Goal: Task Accomplishment & Management: Complete application form

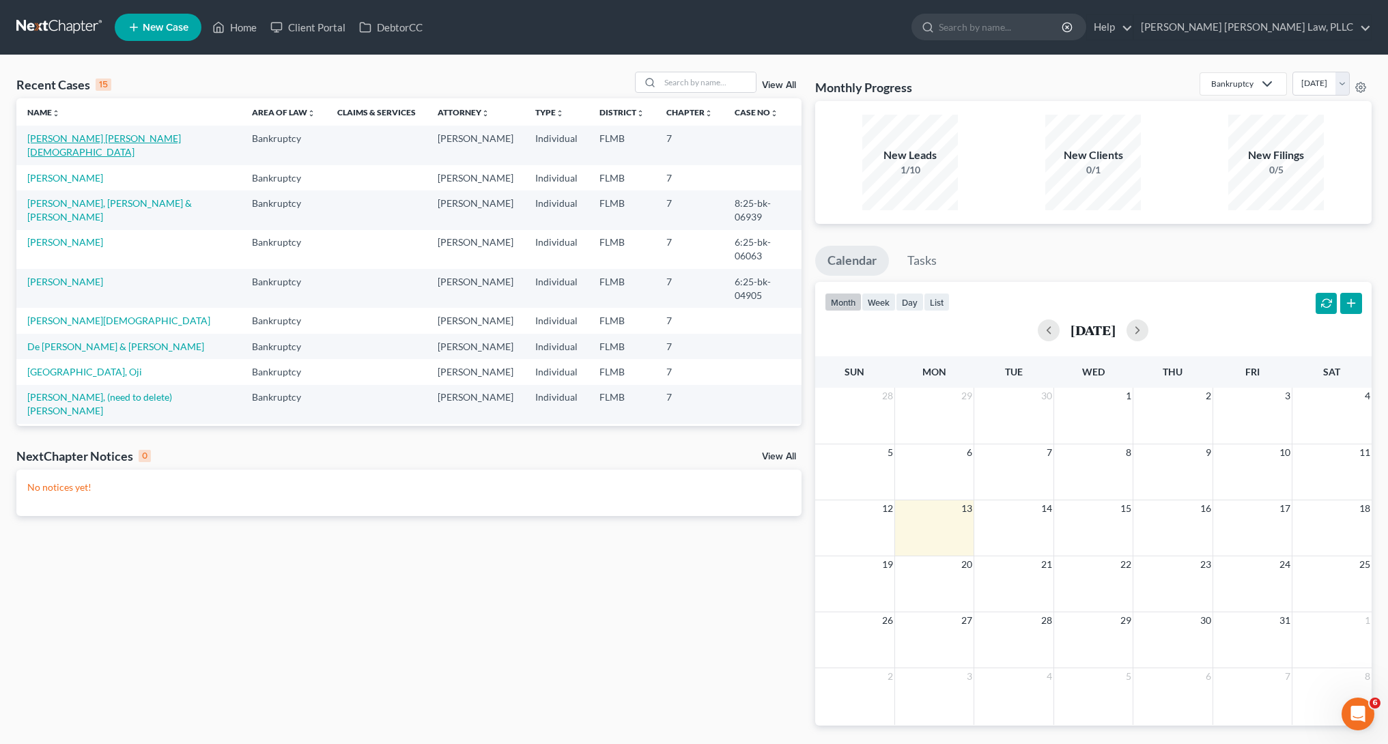
click at [85, 140] on link "[PERSON_NAME] [PERSON_NAME][DEMOGRAPHIC_DATA]" at bounding box center [104, 144] width 154 height 25
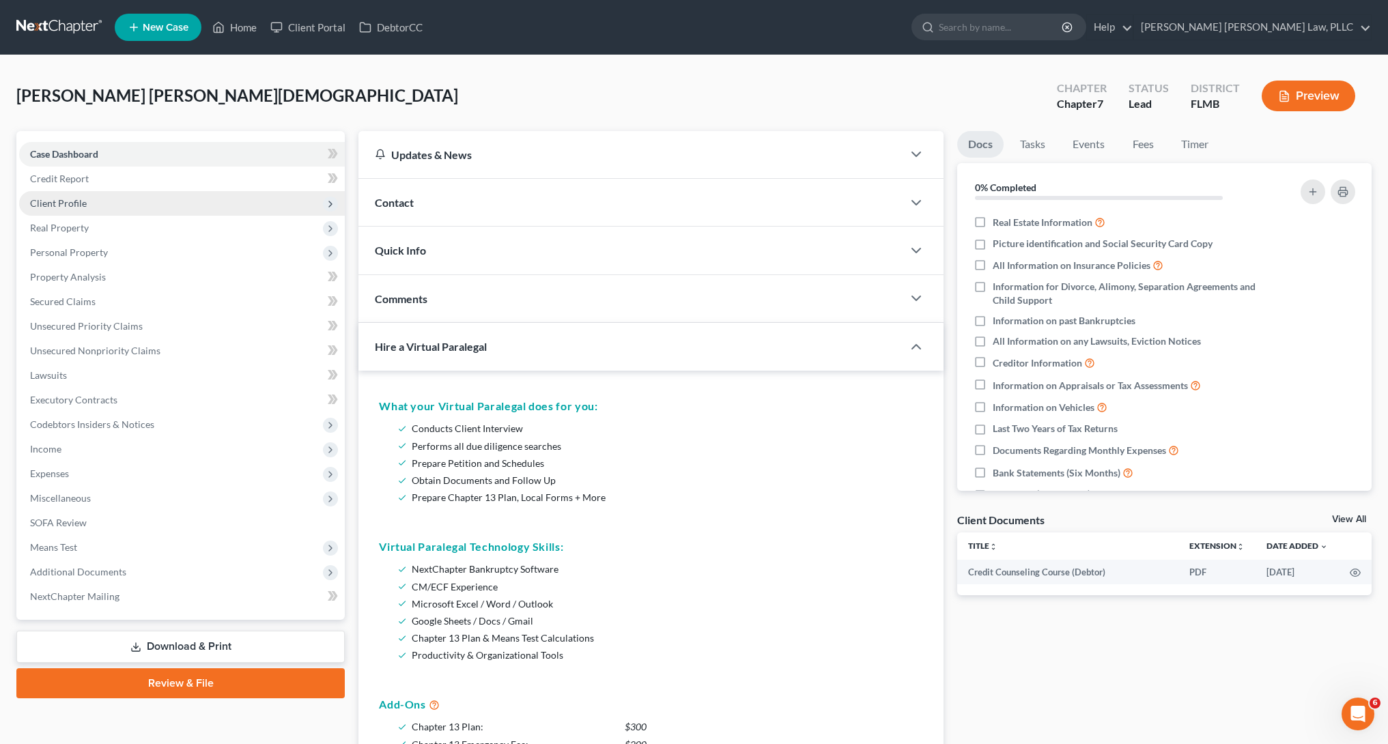
click at [81, 212] on span "Client Profile" at bounding box center [182, 203] width 326 height 25
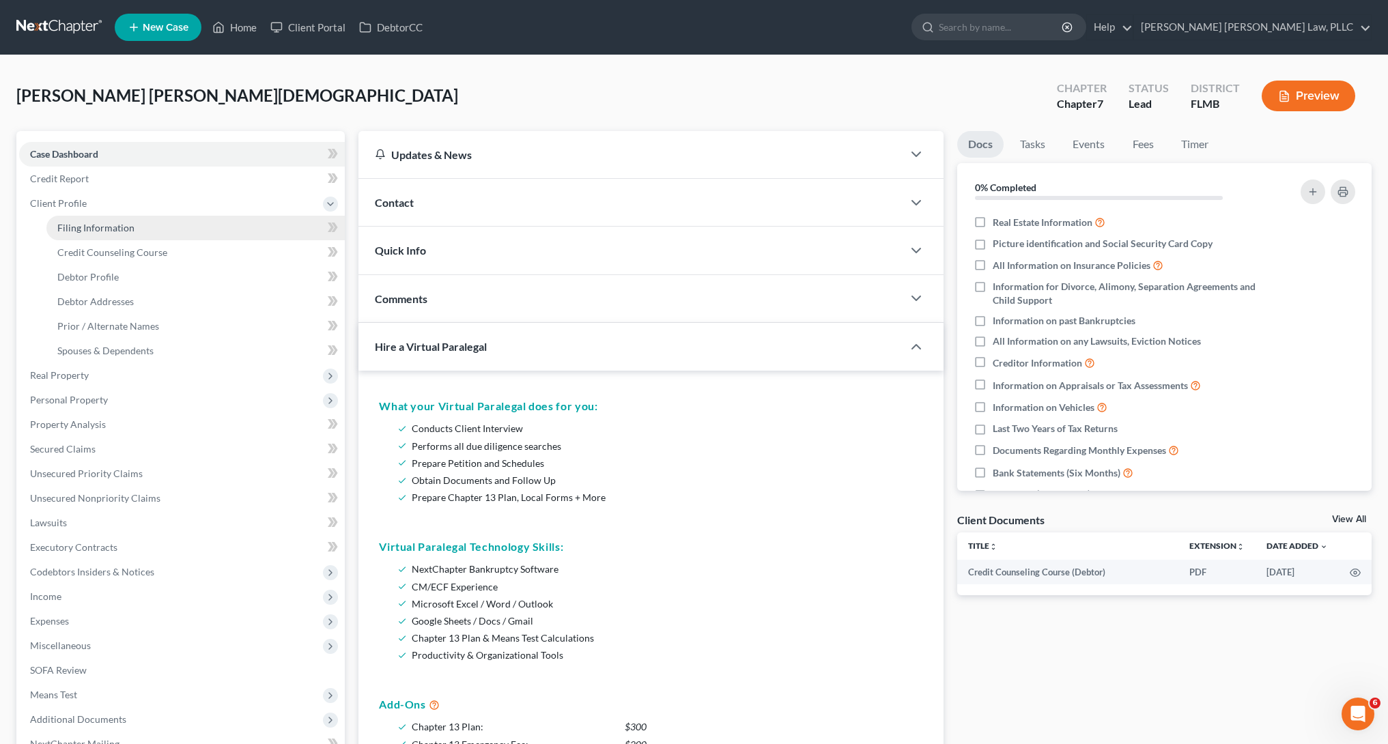
click at [100, 231] on span "Filing Information" at bounding box center [95, 228] width 77 height 12
select select "1"
select select "0"
select select "9"
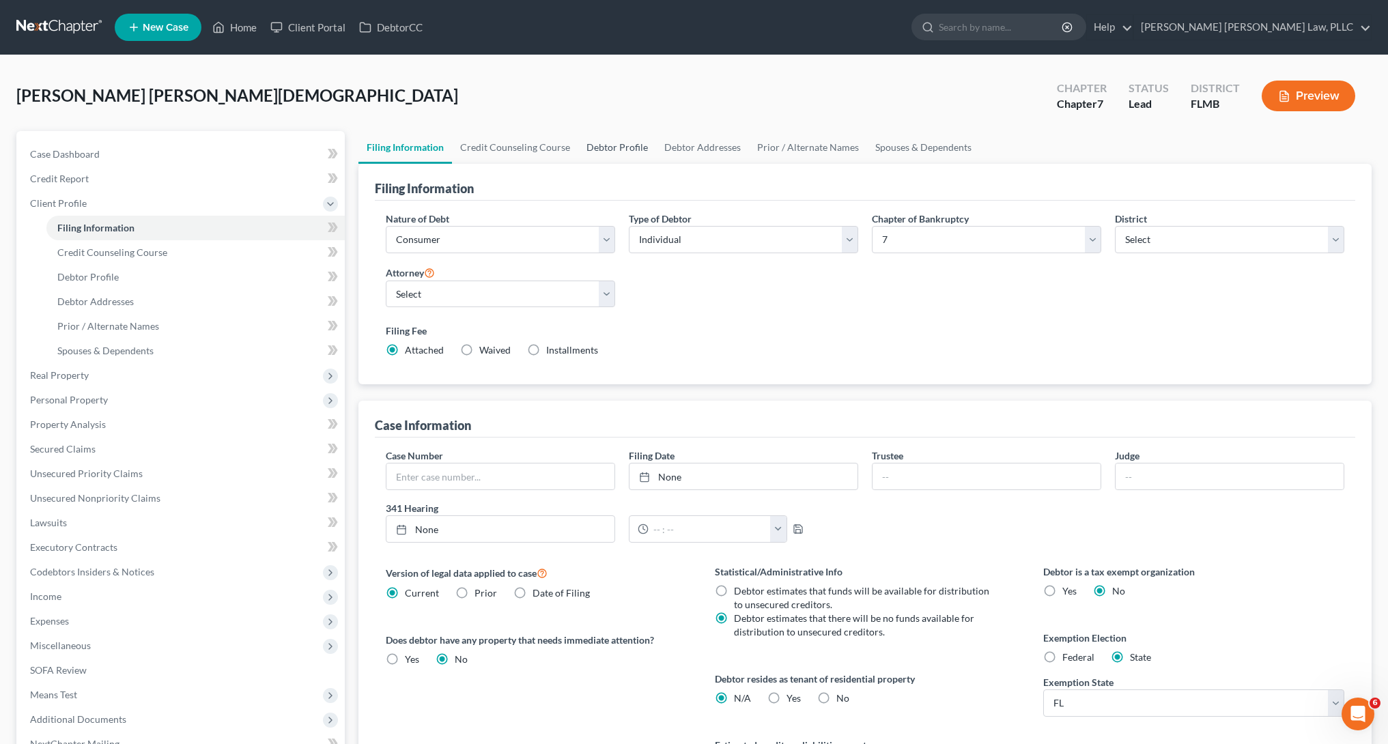
click at [625, 158] on link "Debtor Profile" at bounding box center [617, 147] width 78 height 33
select select "1"
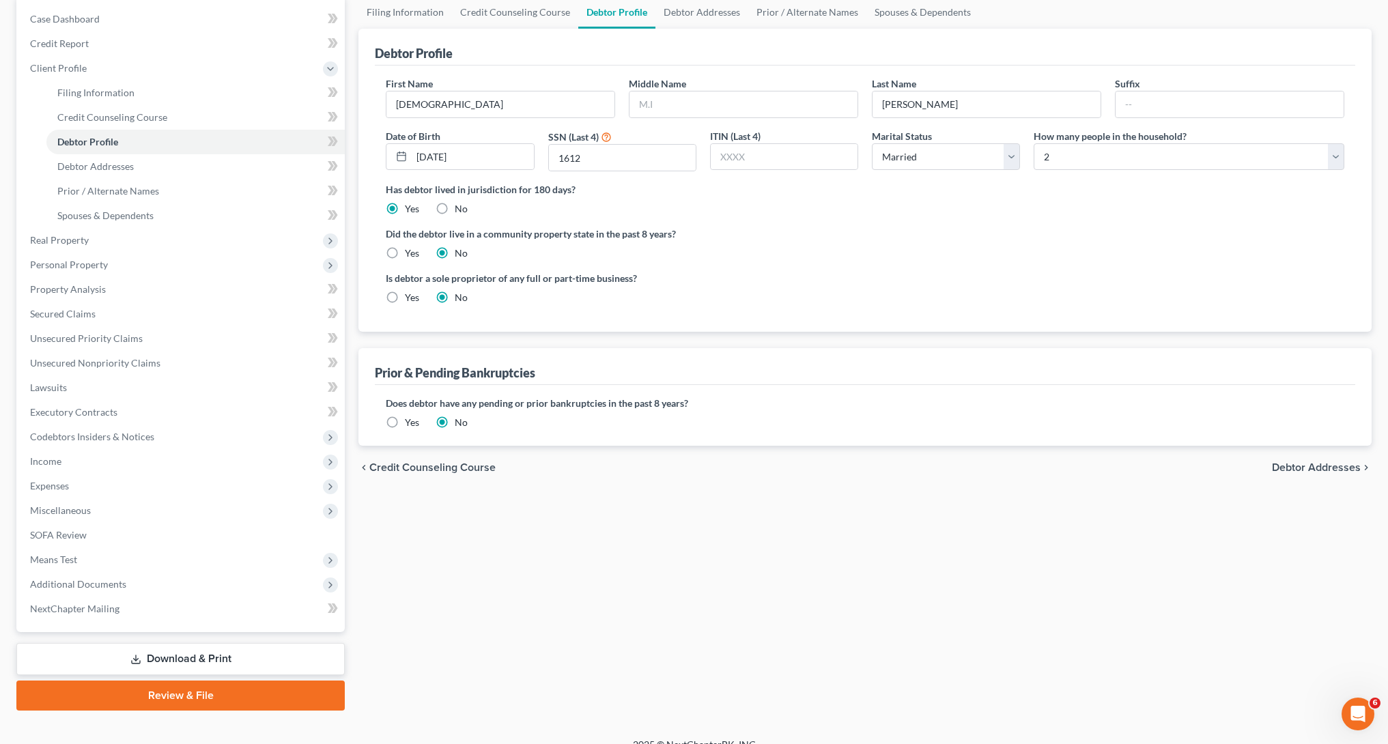
scroll to position [154, 0]
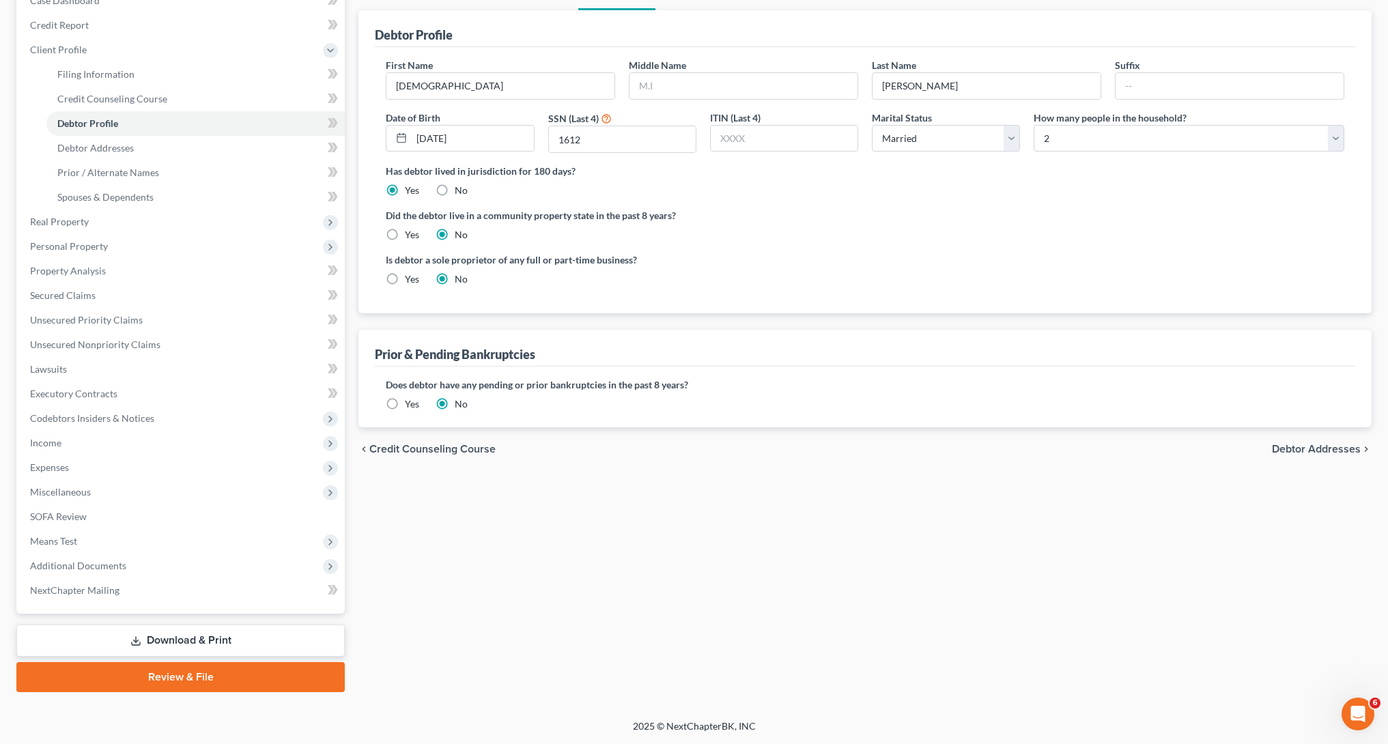
click at [145, 643] on link "Download & Print" at bounding box center [180, 641] width 328 height 32
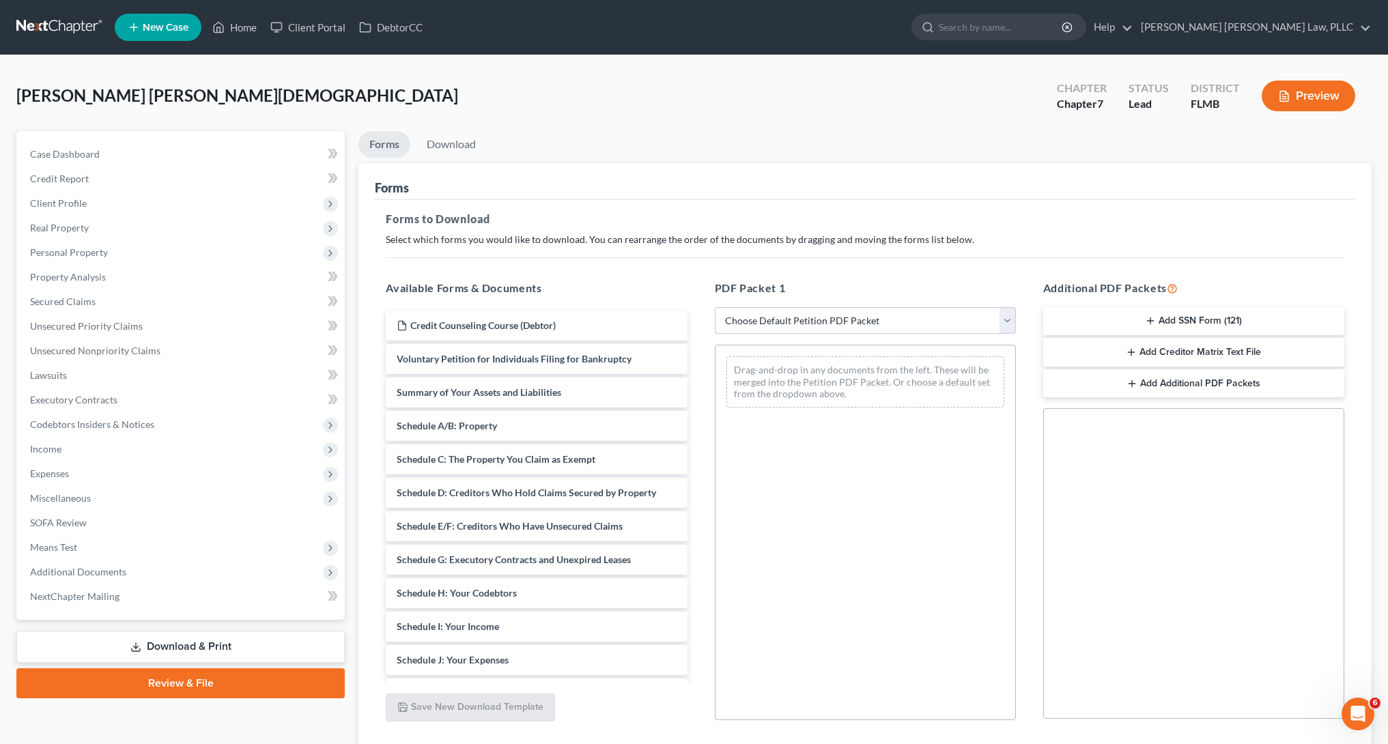
select select "3"
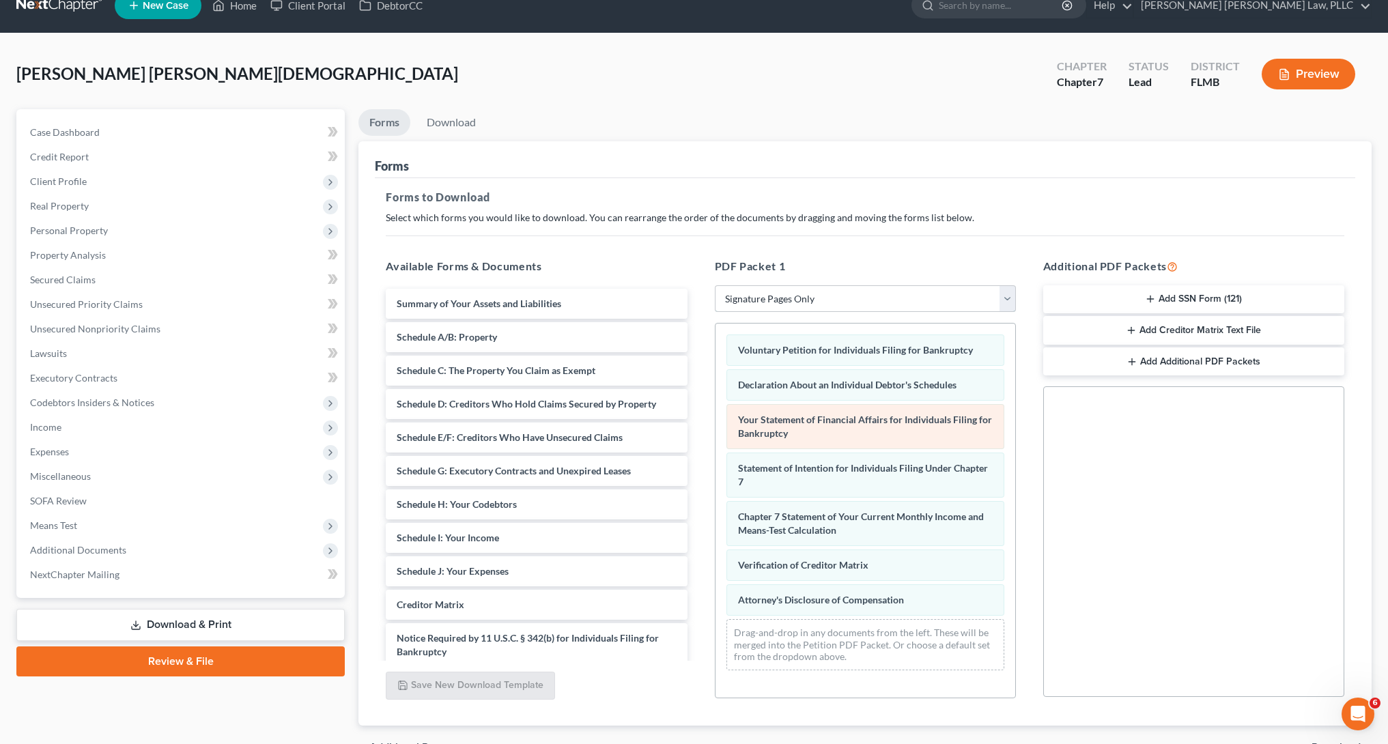
scroll to position [59, 0]
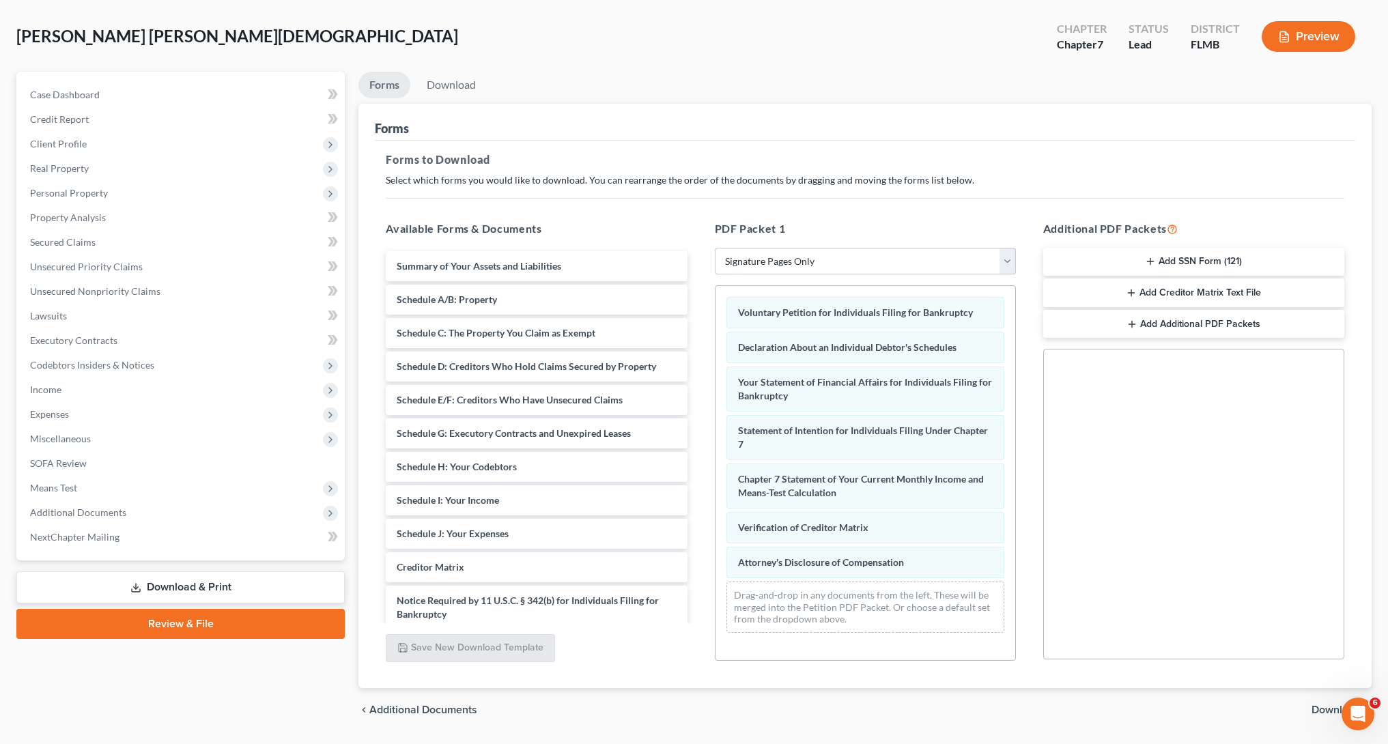
click at [1162, 265] on button "Add SSN Form (121)" at bounding box center [1193, 262] width 301 height 29
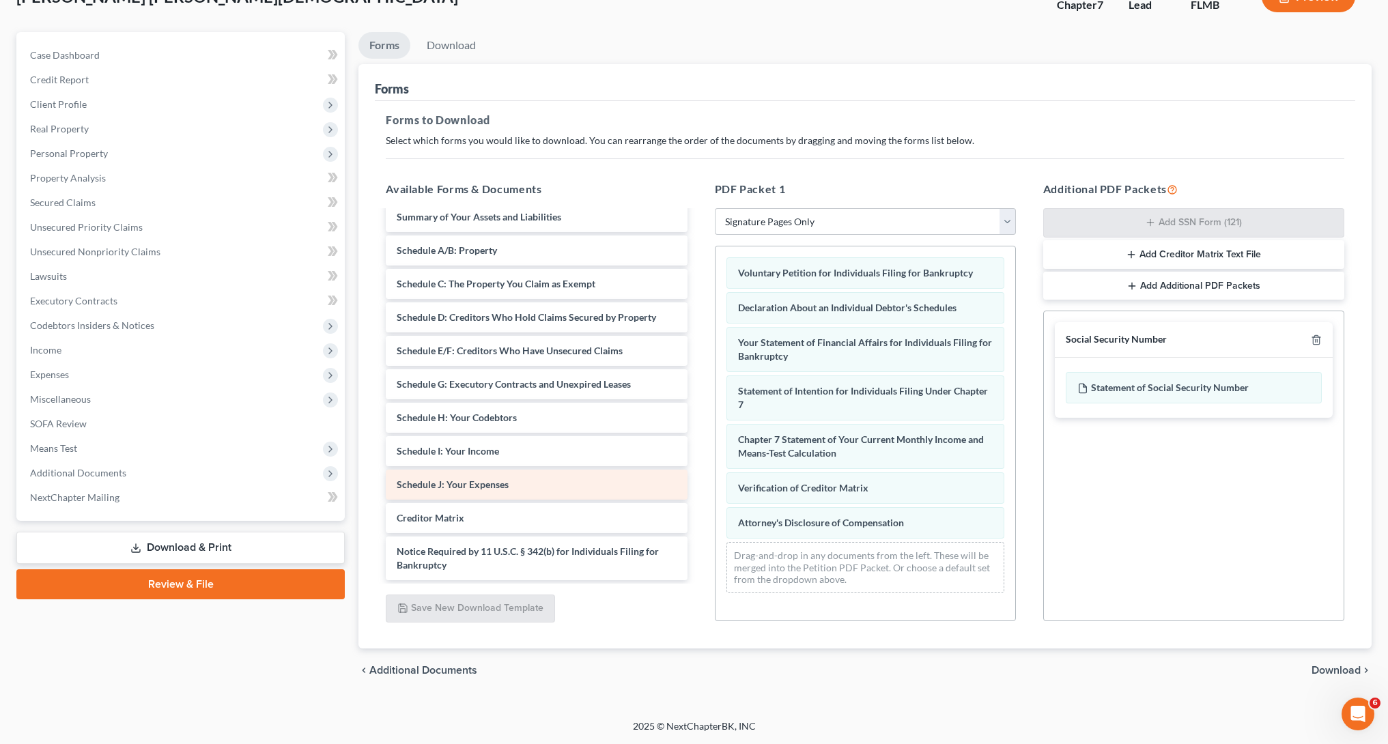
scroll to position [0, 0]
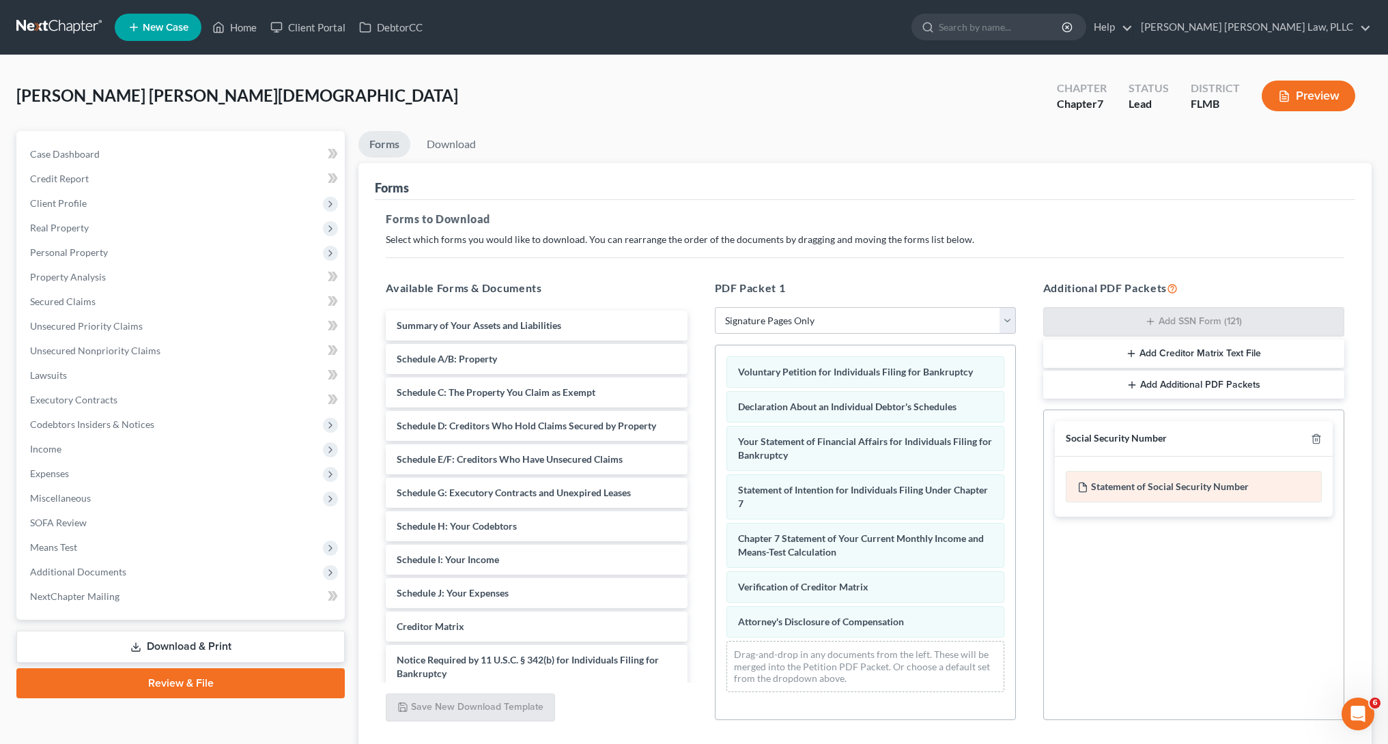
click at [1217, 490] on div "Statement of Social Security Number" at bounding box center [1194, 486] width 256 height 31
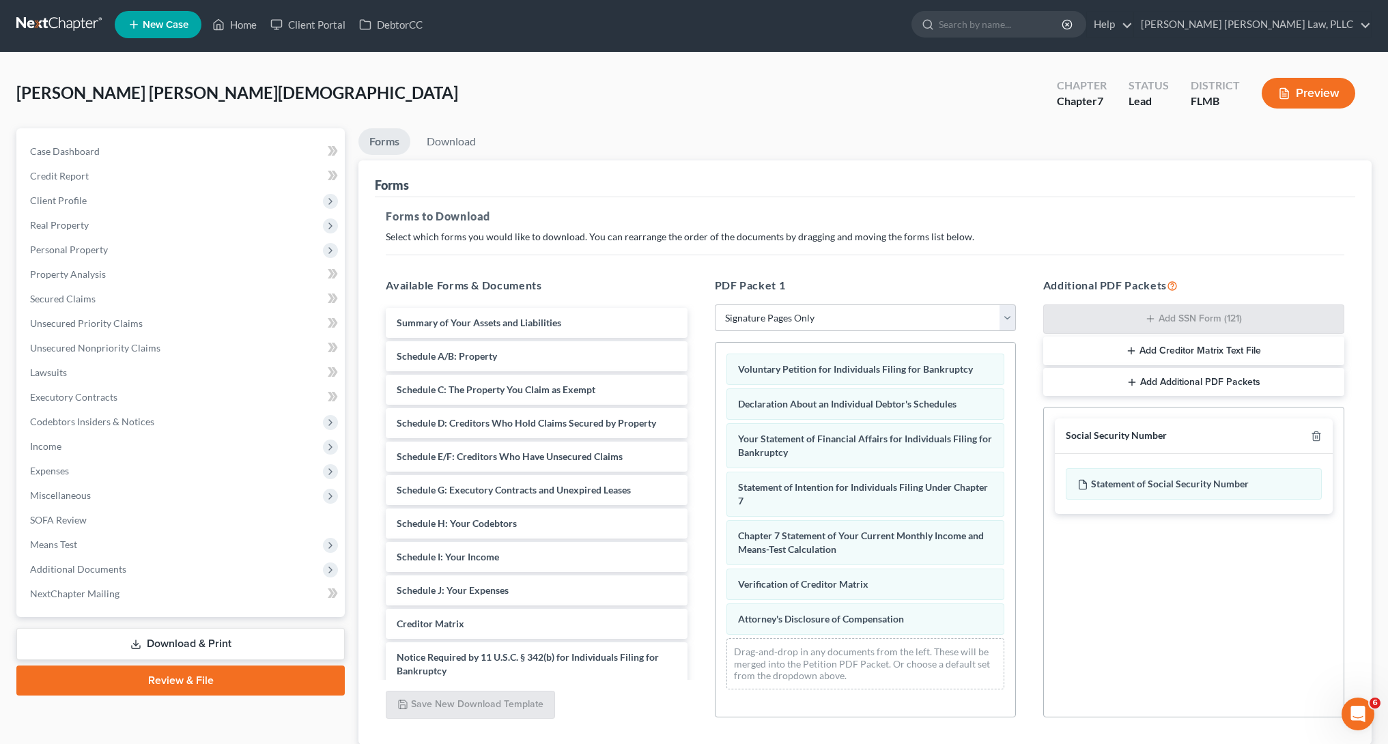
scroll to position [99, 0]
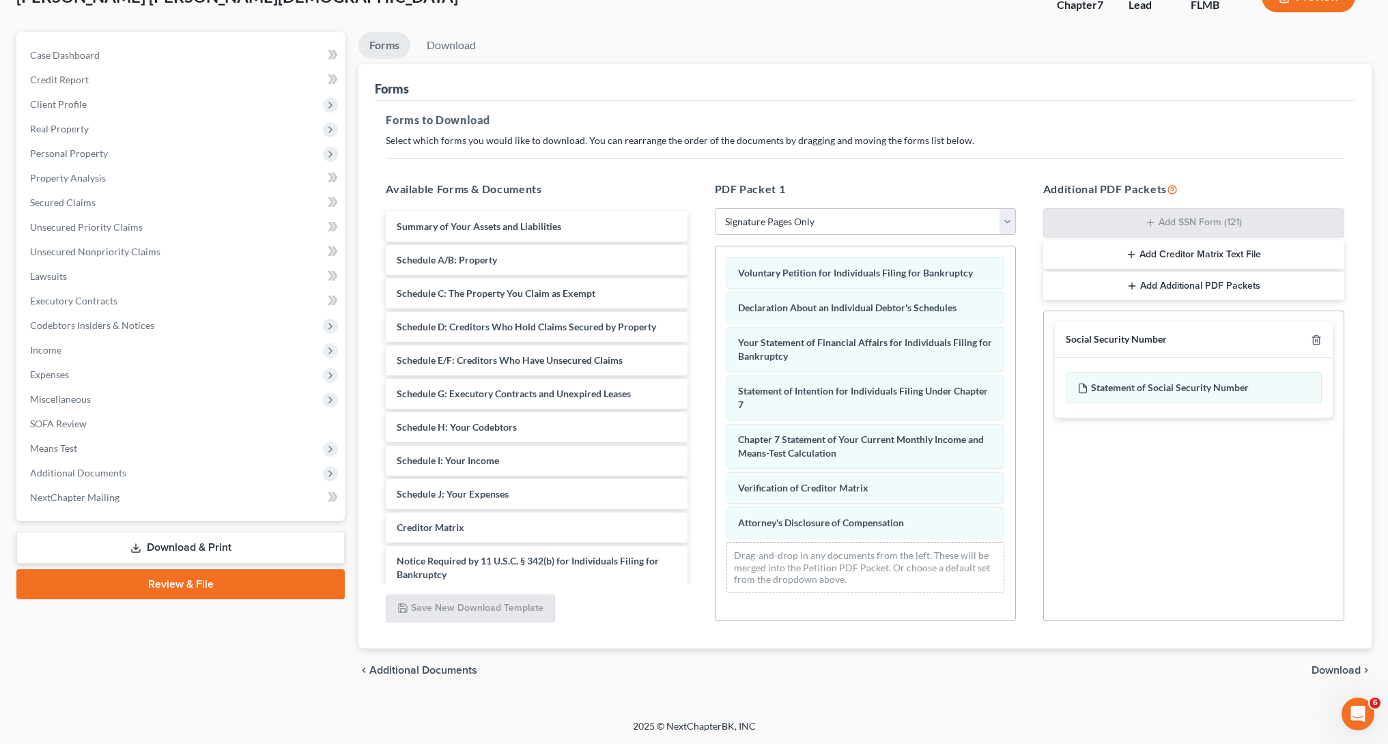
click at [1340, 676] on span "Download" at bounding box center [1336, 670] width 49 height 11
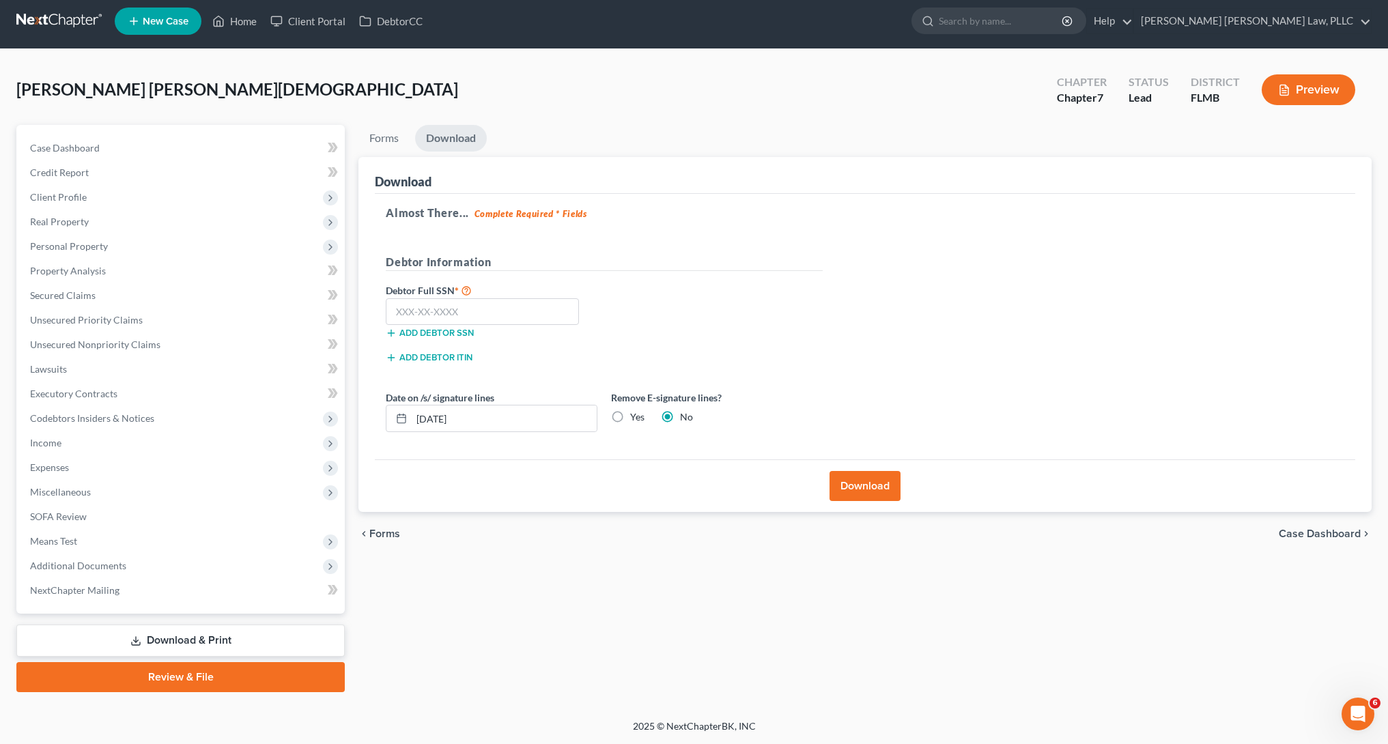
scroll to position [6, 0]
click at [499, 322] on input "text" at bounding box center [482, 311] width 193 height 27
type input "129-56-1612"
click at [630, 416] on label "Yes" at bounding box center [637, 417] width 14 height 14
click at [636, 416] on input "Yes" at bounding box center [640, 414] width 9 height 9
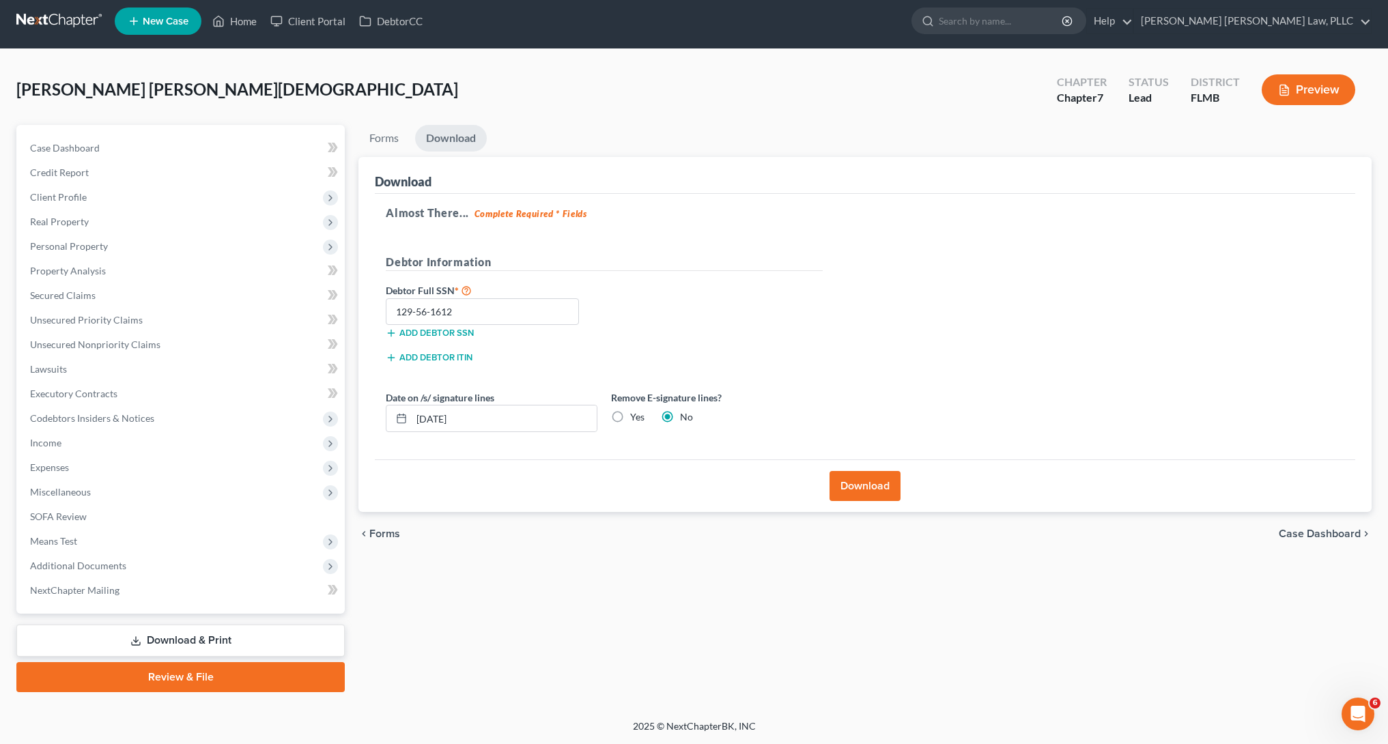
radio input "true"
radio input "false"
click at [860, 483] on button "Download" at bounding box center [865, 486] width 71 height 30
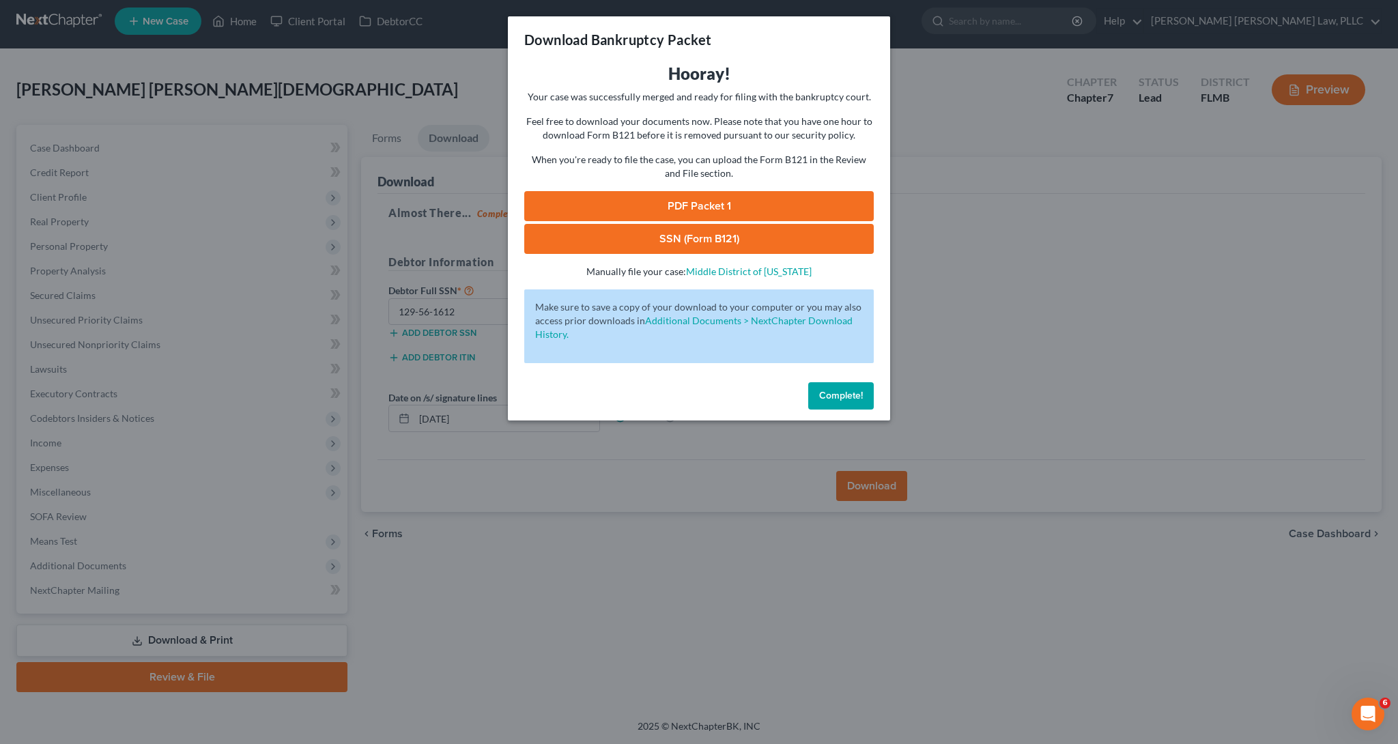
click at [857, 399] on span "Complete!" at bounding box center [841, 396] width 44 height 12
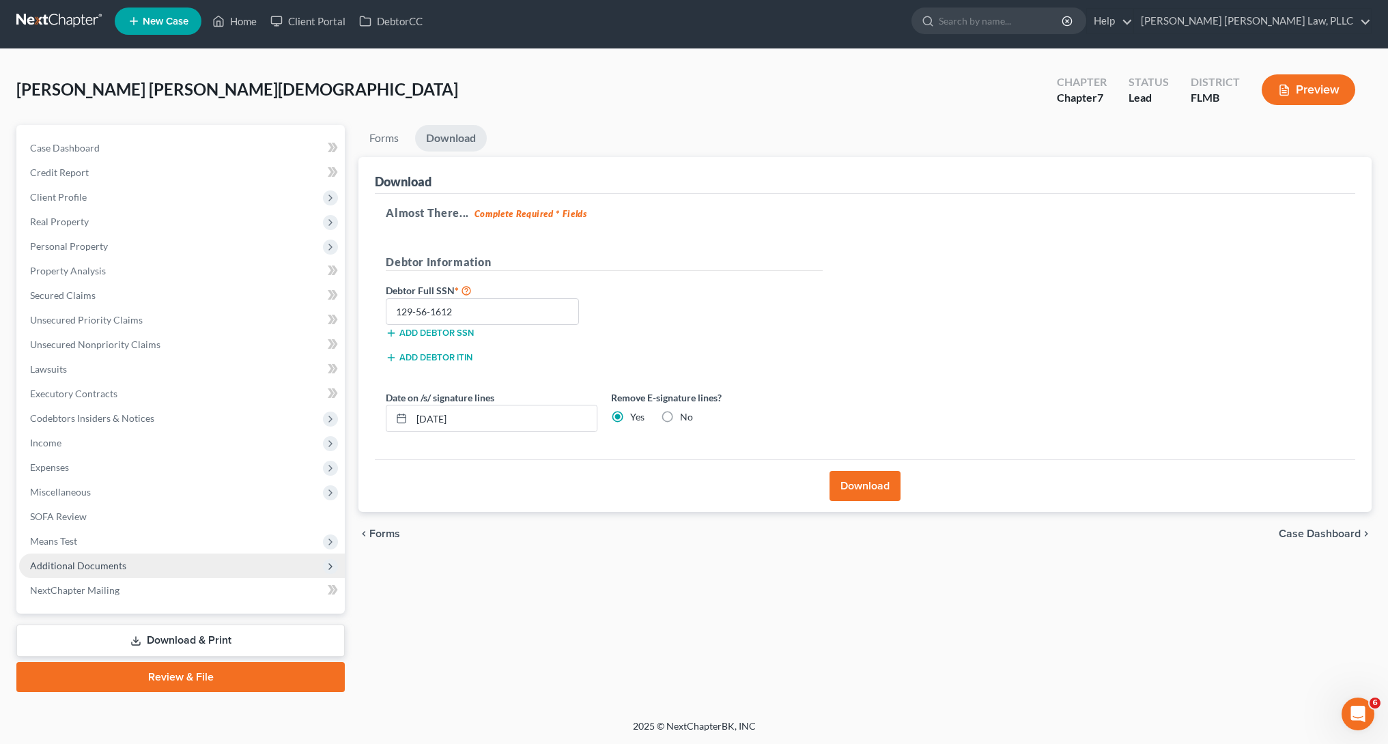
click at [100, 565] on span "Additional Documents" at bounding box center [78, 566] width 96 height 12
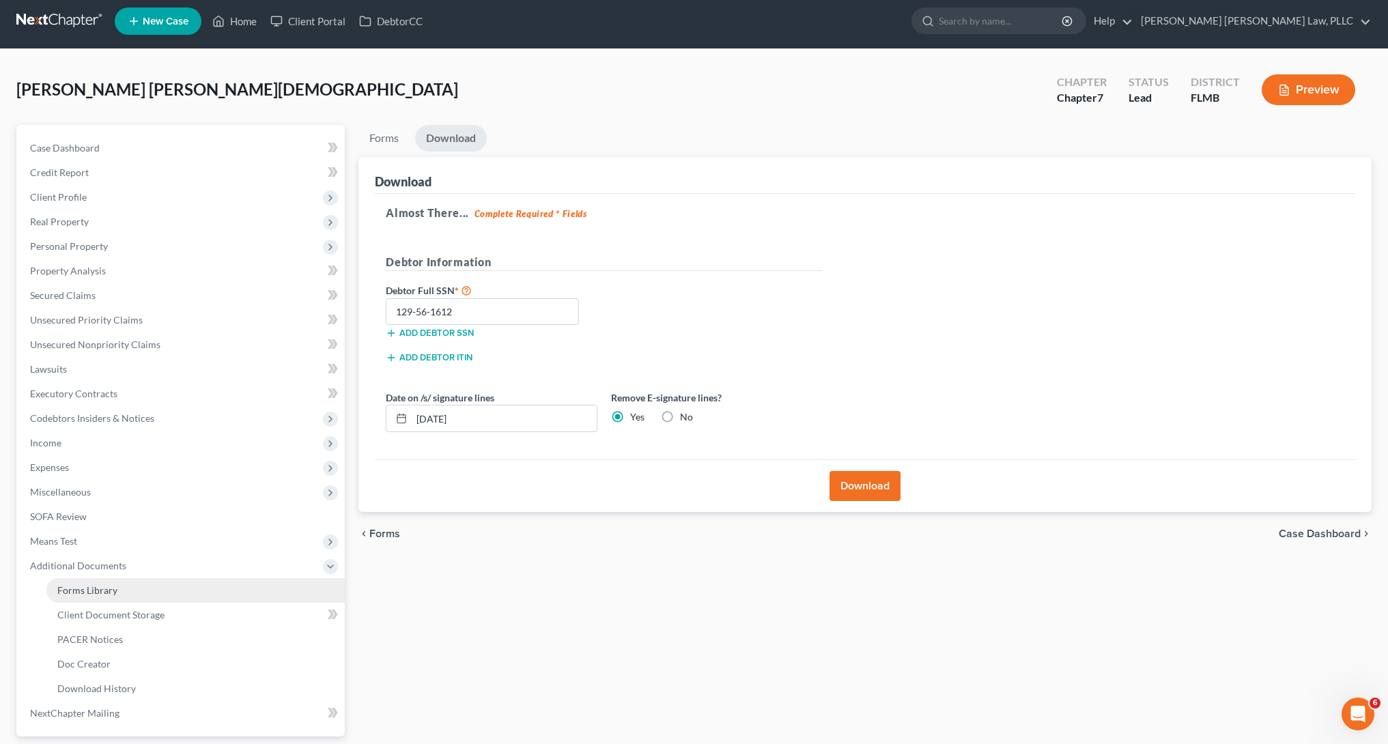
click at [117, 598] on link "Forms Library" at bounding box center [195, 590] width 298 height 25
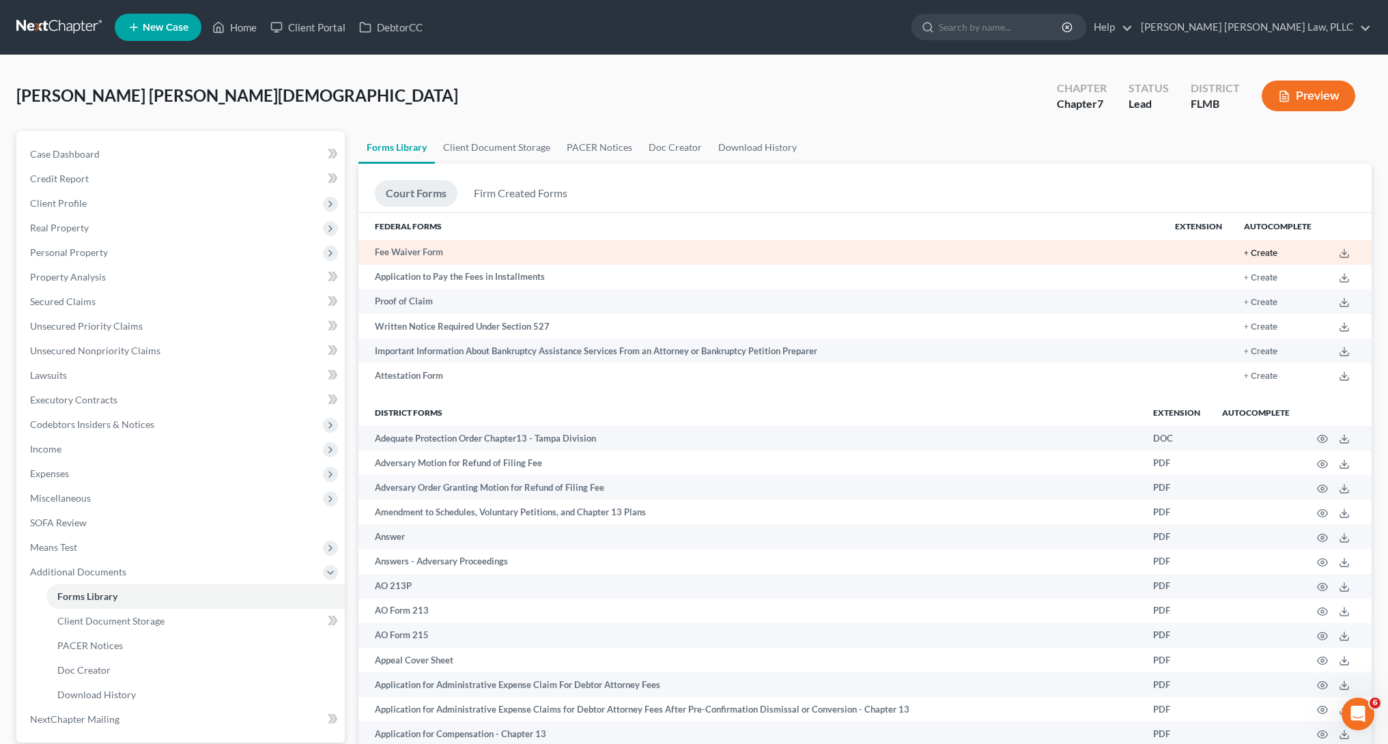
click at [1261, 256] on button "+ Create" at bounding box center [1260, 253] width 33 height 9
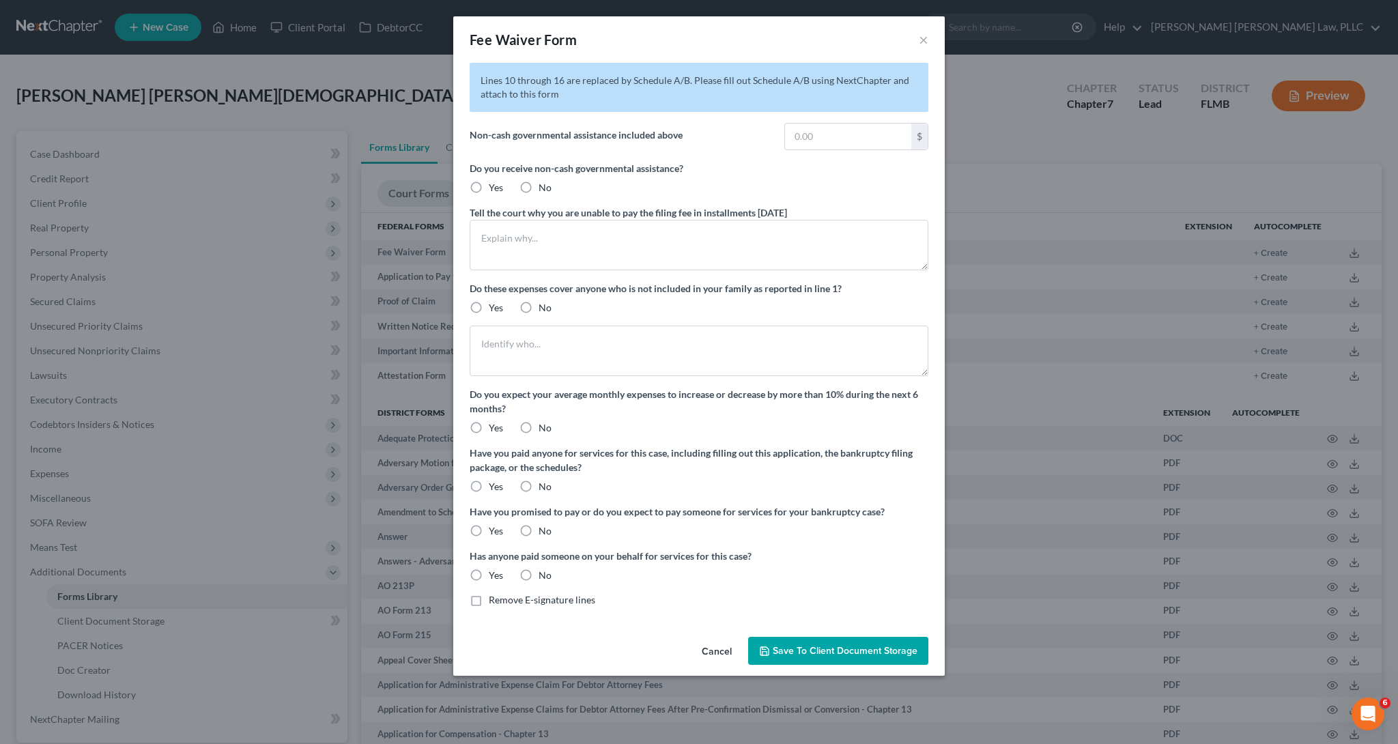
click at [539, 187] on label "No" at bounding box center [545, 188] width 13 height 14
click at [544, 187] on input "No" at bounding box center [548, 185] width 9 height 9
radio input "true"
click at [517, 253] on textarea at bounding box center [699, 245] width 459 height 51
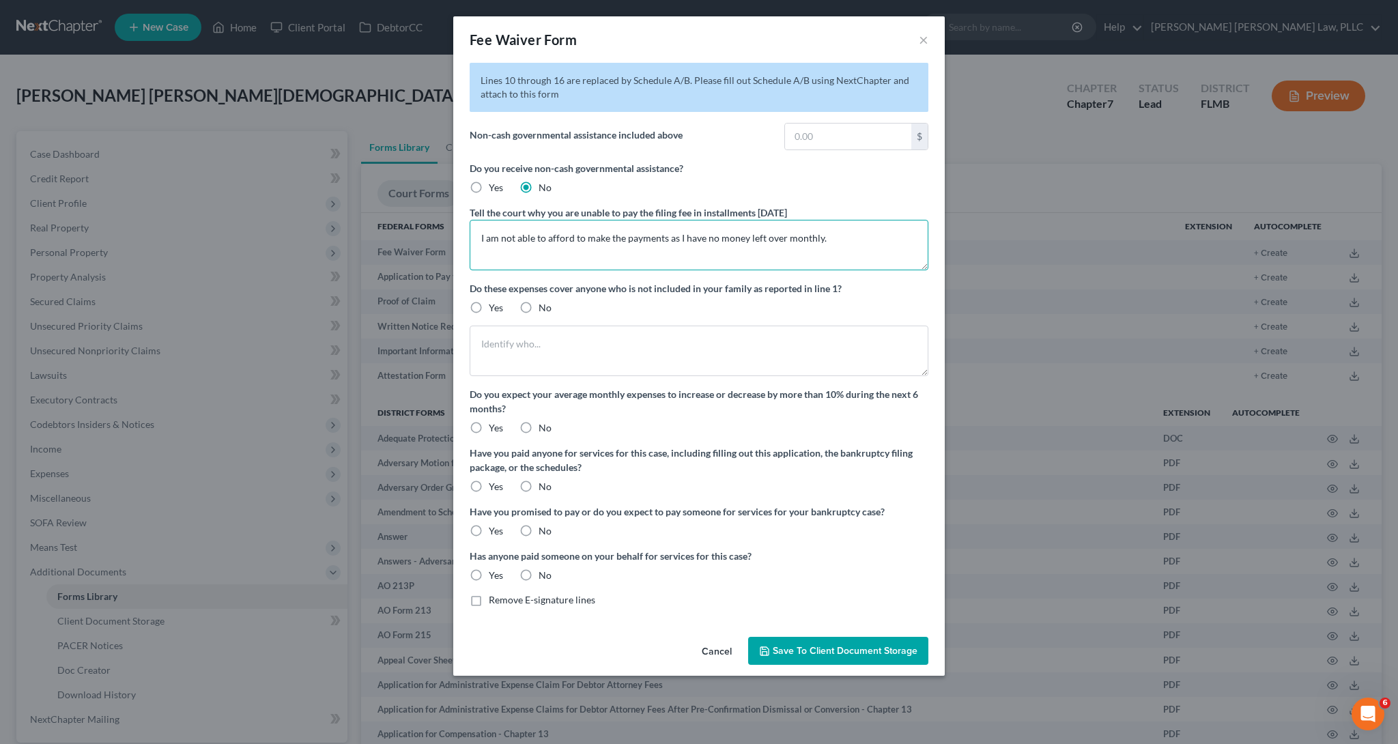
type textarea "I am not able to afford to make the payments as I have no money left over month…"
click at [539, 309] on label "No" at bounding box center [545, 308] width 13 height 14
click at [544, 309] on input "No" at bounding box center [548, 305] width 9 height 9
radio input "true"
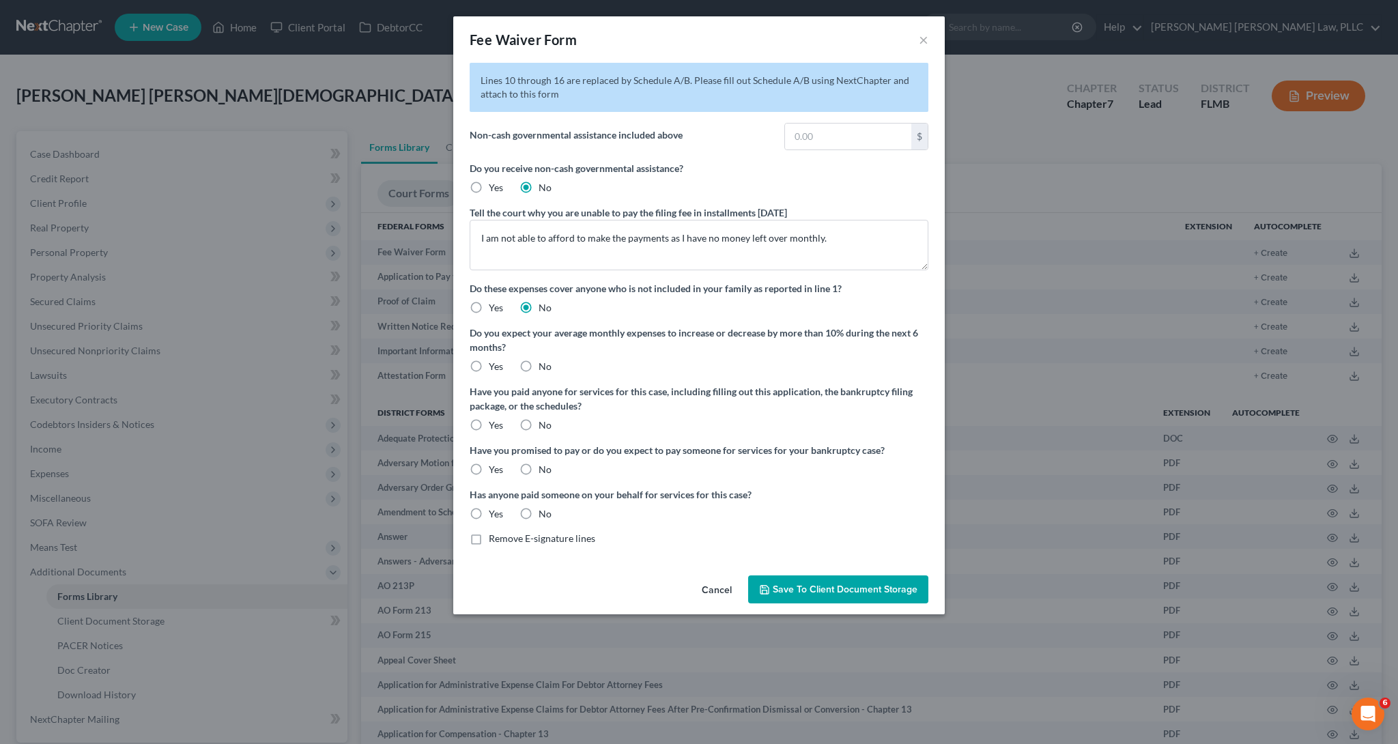
click at [489, 305] on label "Yes" at bounding box center [496, 308] width 14 height 14
click at [494, 305] on input "Yes" at bounding box center [498, 305] width 9 height 9
radio input "true"
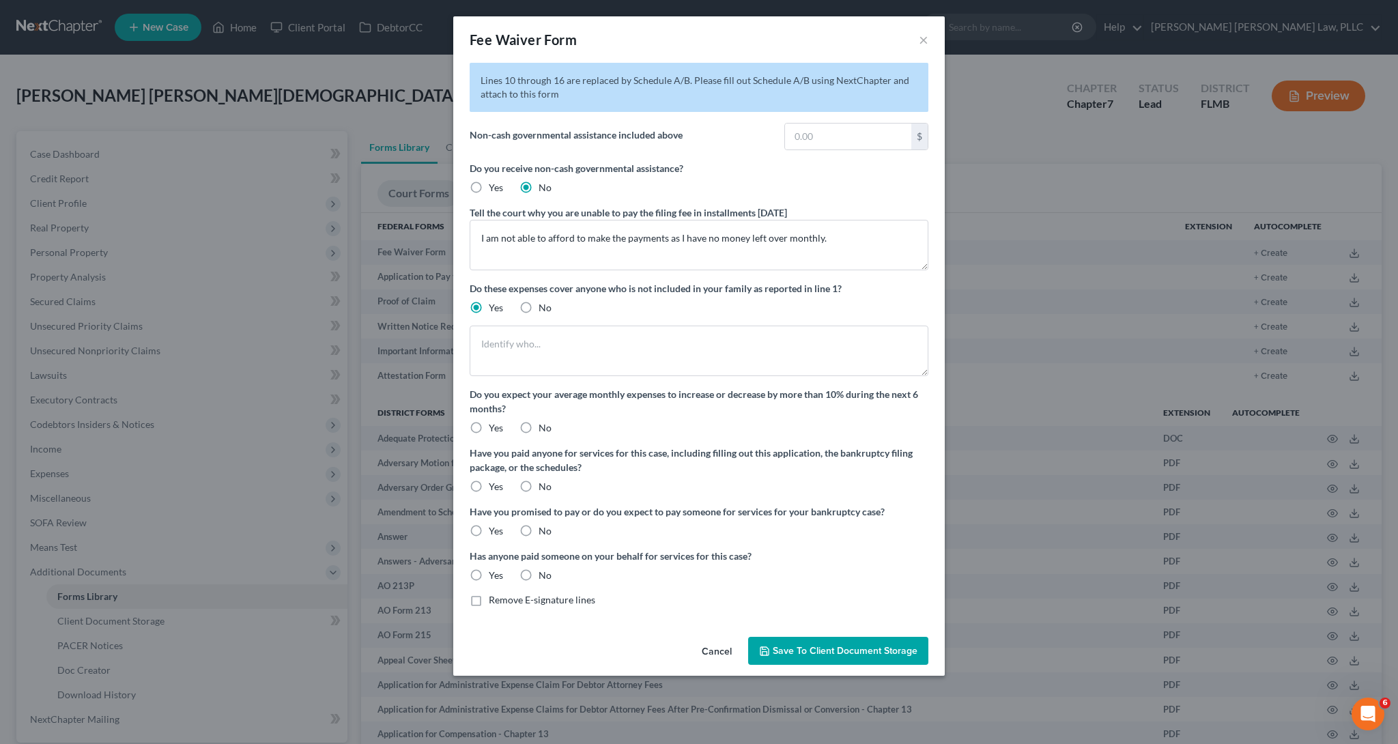
click at [539, 305] on label "No" at bounding box center [545, 308] width 13 height 14
click at [544, 305] on input "No" at bounding box center [548, 305] width 9 height 9
radio input "true"
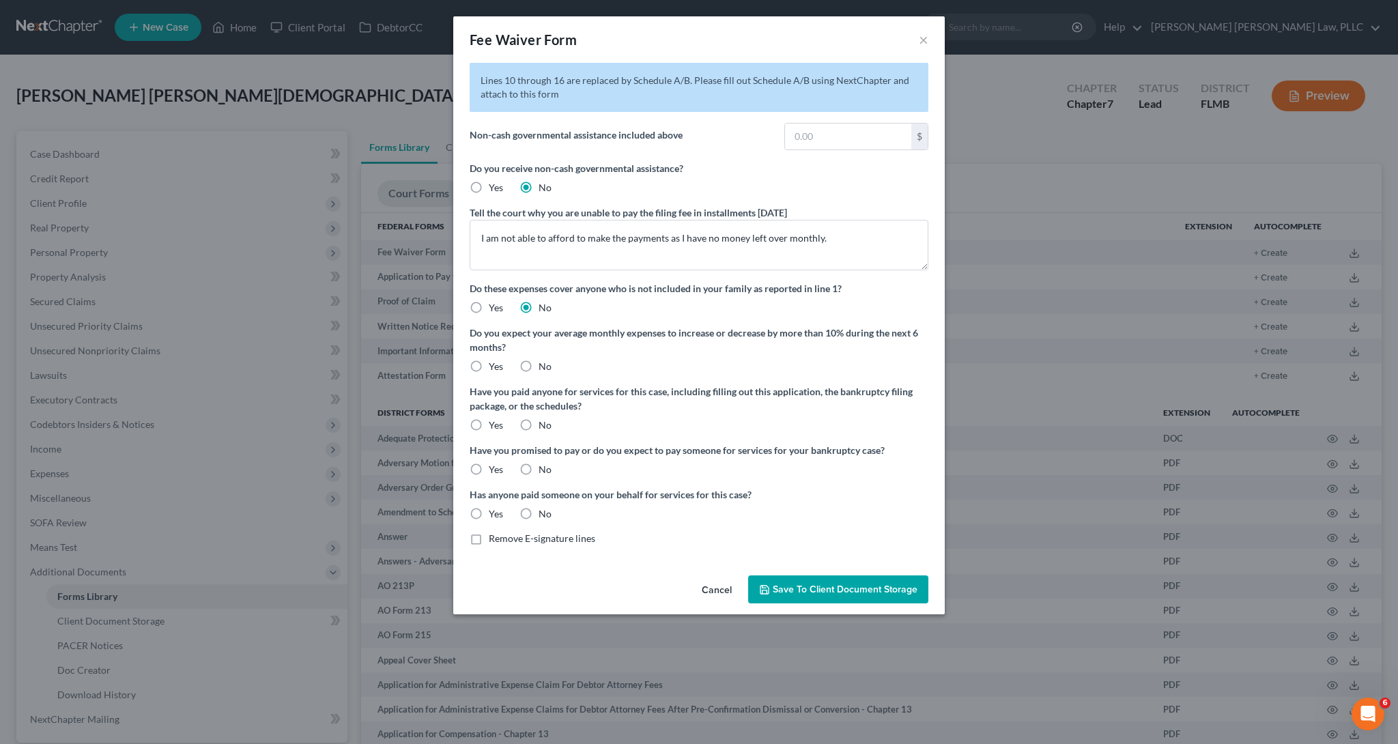
click at [489, 306] on label "Yes" at bounding box center [496, 308] width 14 height 14
click at [494, 306] on input "Yes" at bounding box center [498, 305] width 9 height 9
radio input "true"
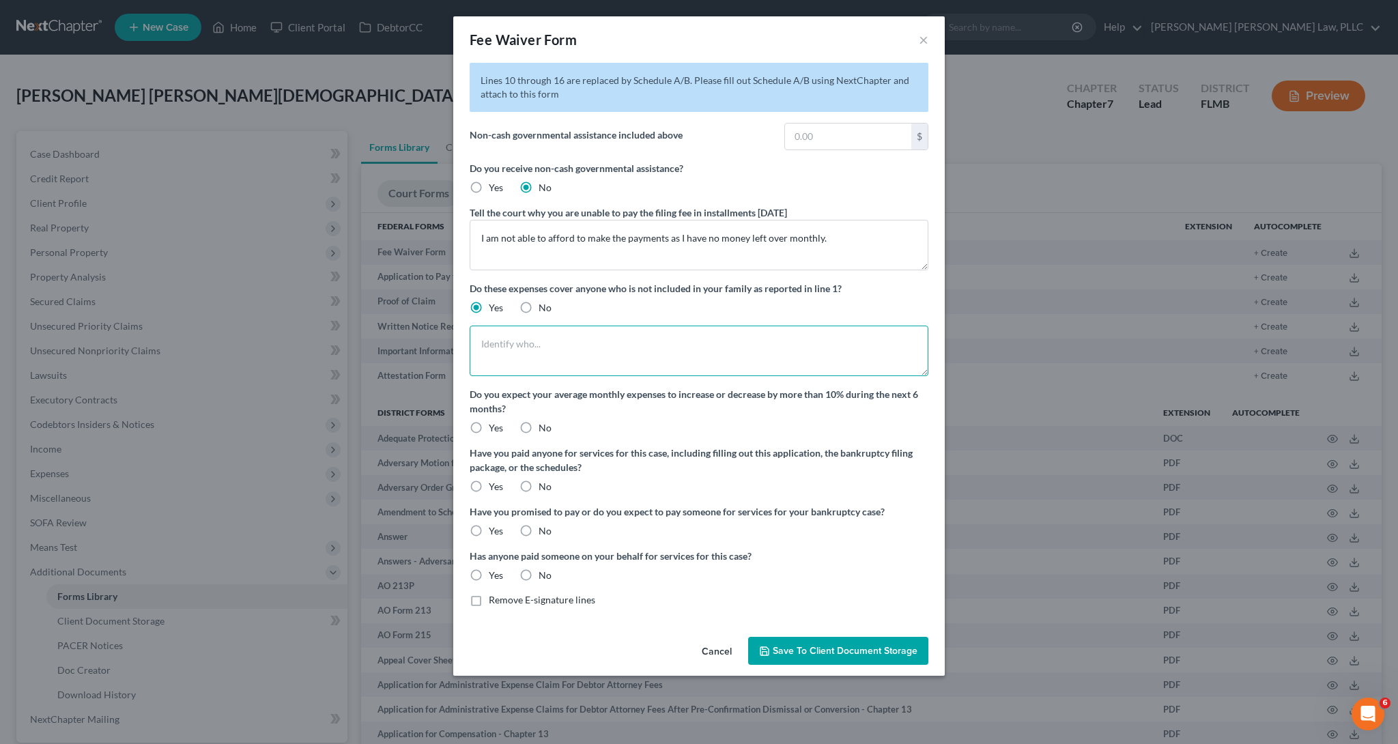
click at [539, 360] on textarea at bounding box center [699, 351] width 459 height 51
click at [544, 310] on span "No" at bounding box center [545, 308] width 13 height 12
click at [544, 310] on input "No" at bounding box center [548, 305] width 9 height 9
radio input "true"
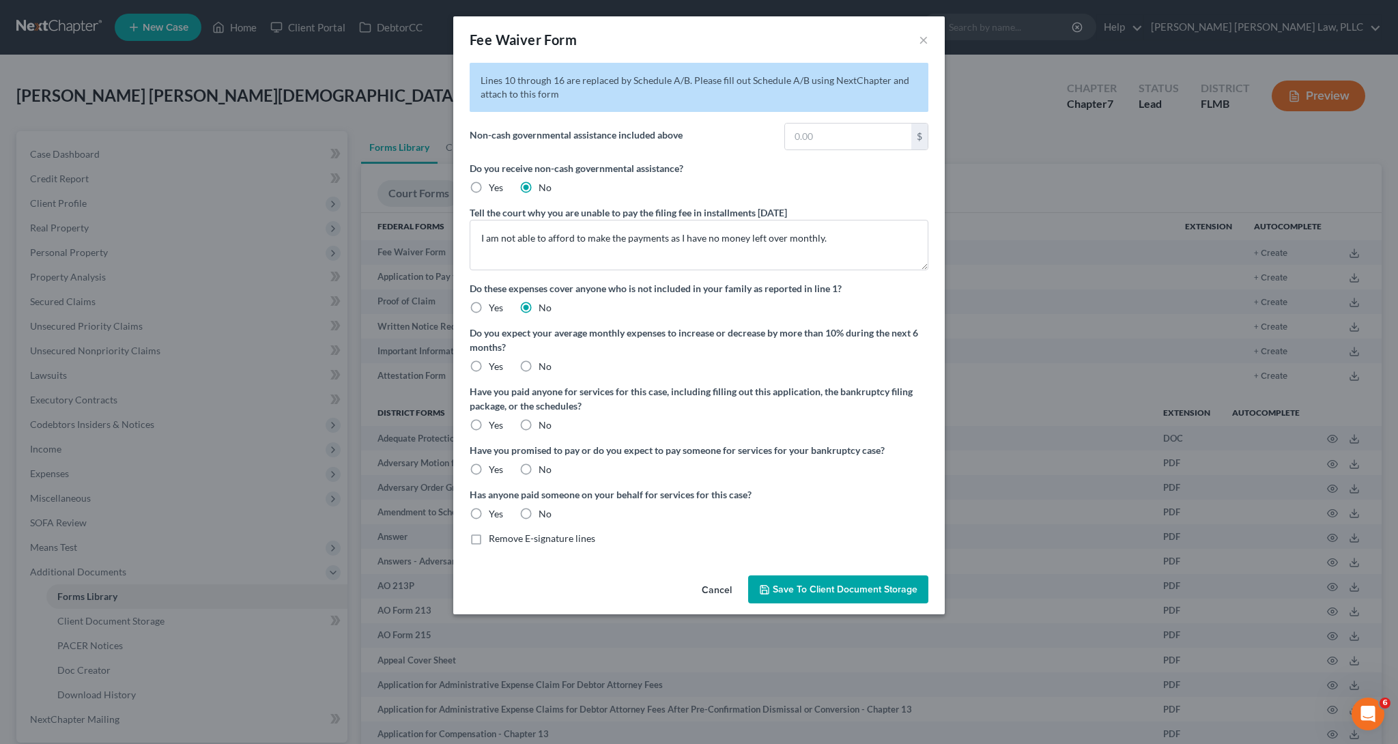
click at [493, 308] on span "Yes" at bounding box center [496, 308] width 14 height 12
click at [494, 308] on input "Yes" at bounding box center [498, 305] width 9 height 9
radio input "true"
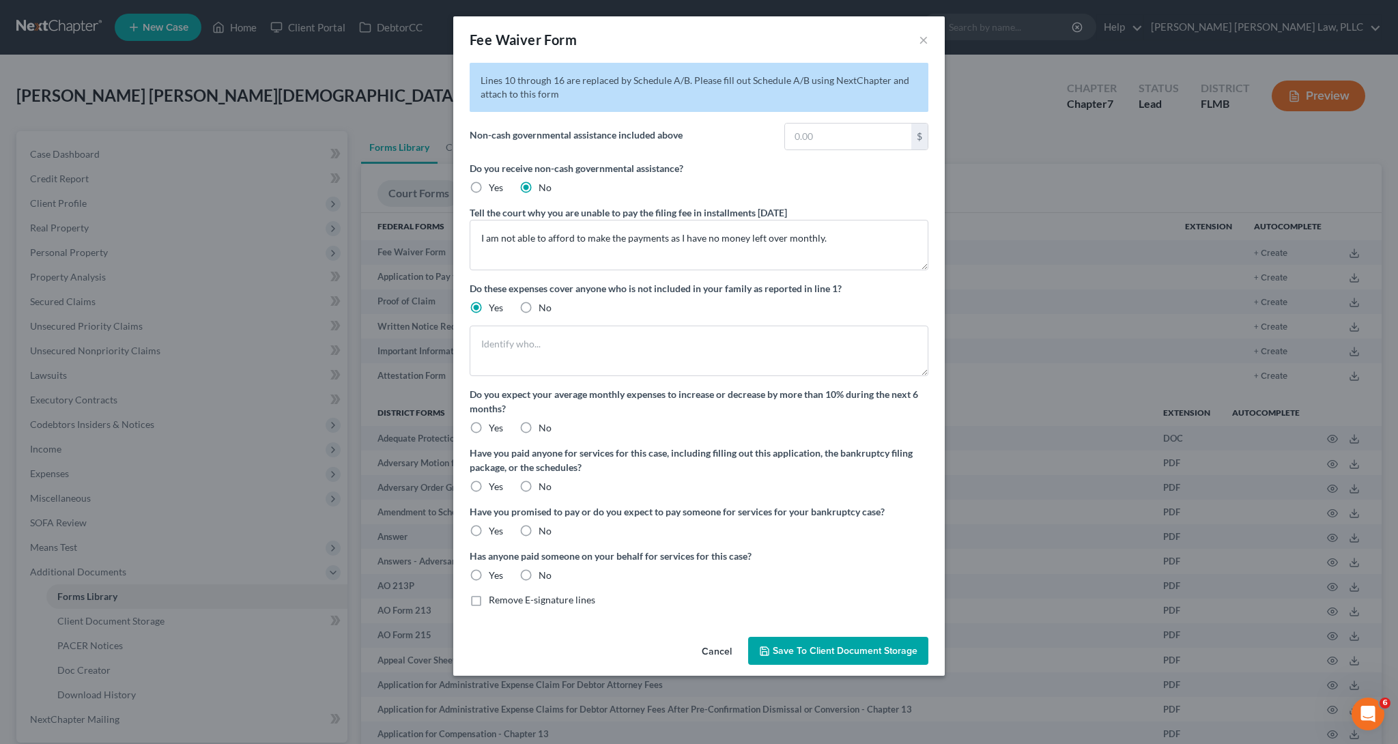
click at [548, 318] on div "Lines 10 through 16 are replaced by Schedule A/B. Please fill out Schedule A/B …" at bounding box center [699, 335] width 459 height 544
click at [548, 311] on span "No" at bounding box center [545, 308] width 13 height 12
click at [548, 310] on input "No" at bounding box center [548, 305] width 9 height 9
radio input "true"
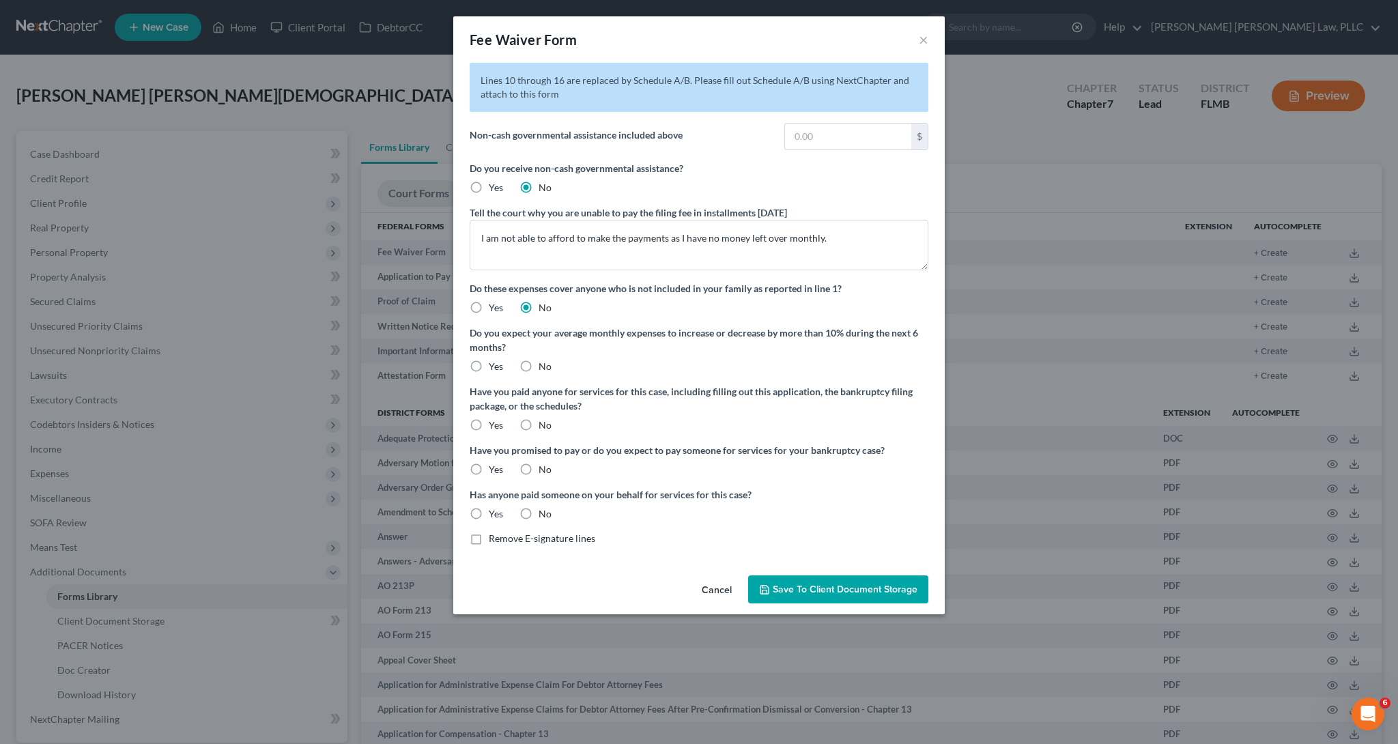
click at [543, 365] on span "No" at bounding box center [545, 366] width 13 height 12
click at [544, 365] on input "No" at bounding box center [548, 364] width 9 height 9
radio input "true"
click at [539, 423] on label "No" at bounding box center [545, 426] width 13 height 14
click at [544, 423] on input "No" at bounding box center [548, 423] width 9 height 9
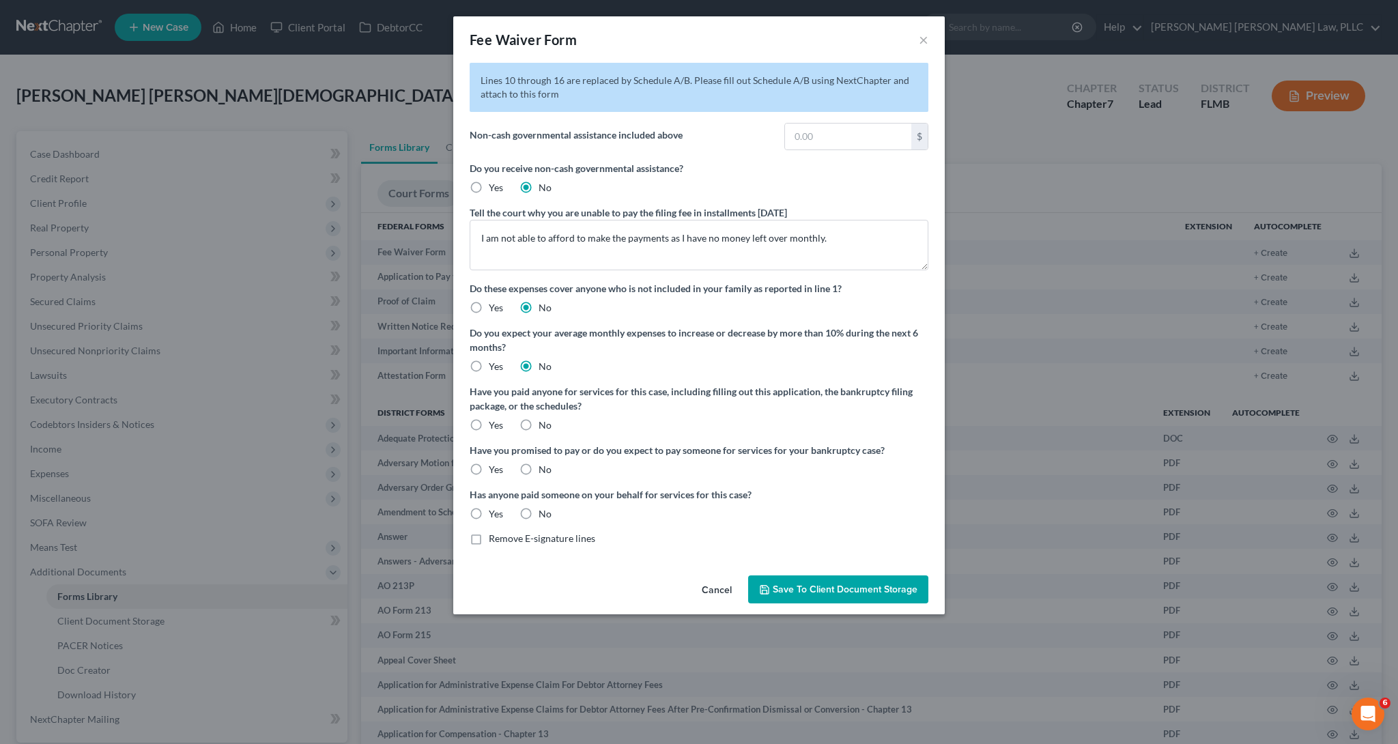
radio input "true"
click at [492, 425] on span "Yes" at bounding box center [496, 425] width 14 height 12
click at [494, 425] on input "Yes" at bounding box center [498, 423] width 9 height 9
radio input "true"
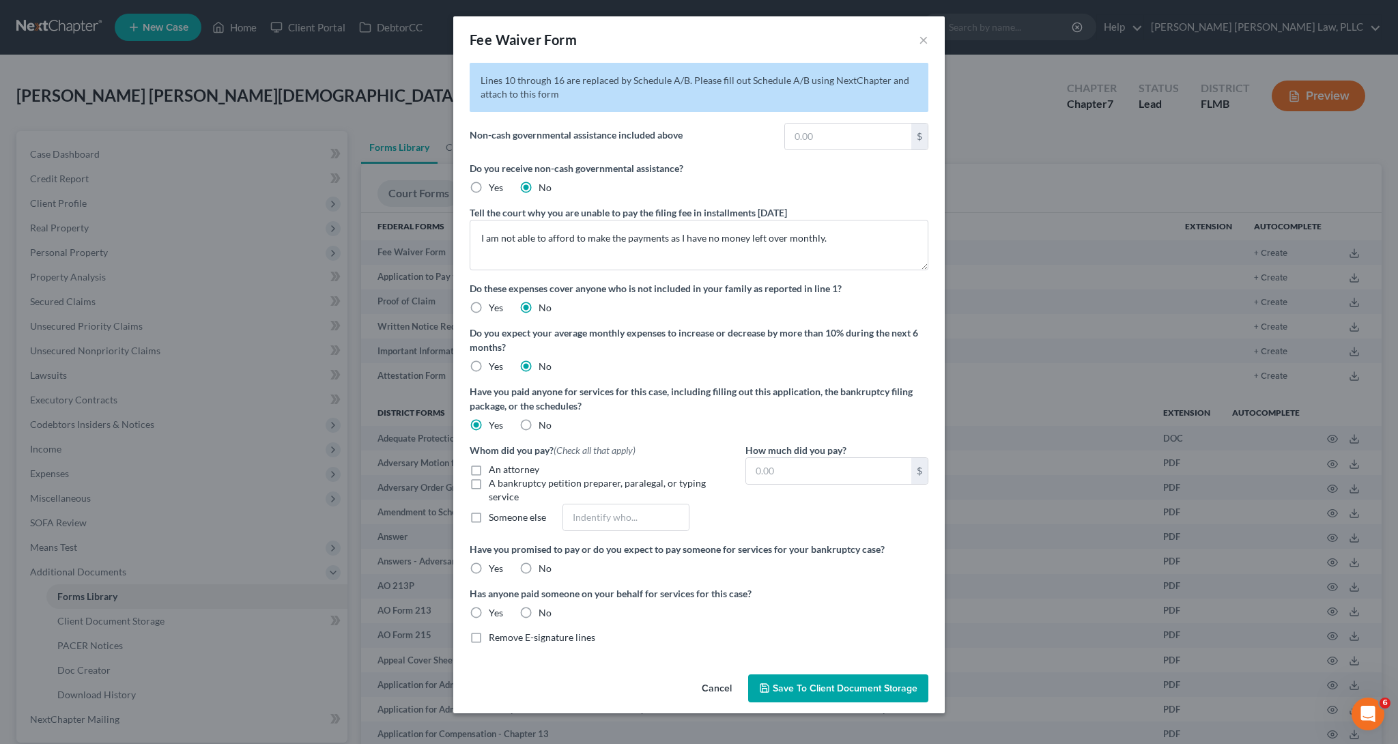
click at [517, 469] on span "An attorney" at bounding box center [514, 470] width 51 height 12
click at [503, 469] on input "An attorney" at bounding box center [498, 467] width 9 height 9
checkbox input "true"
click at [850, 470] on input "text" at bounding box center [828, 471] width 165 height 26
type input "1,500.00"
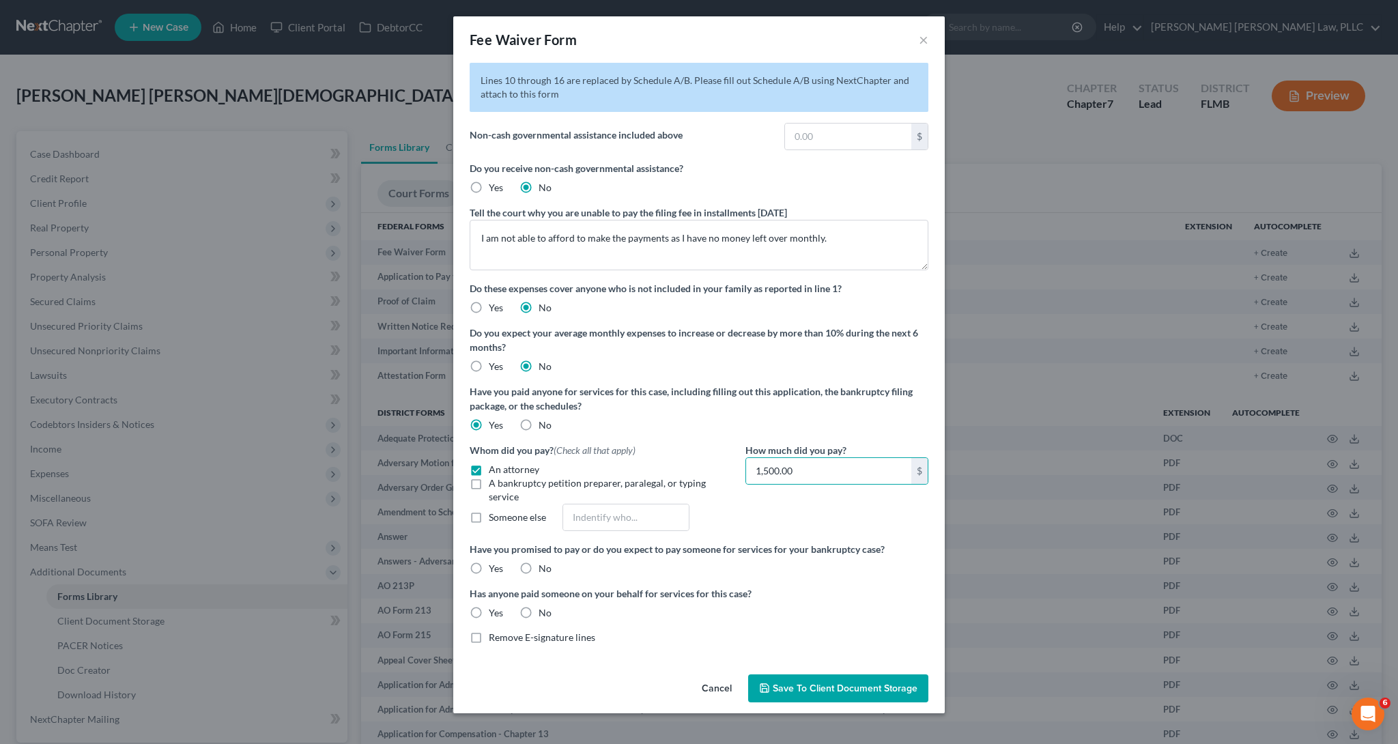
click at [539, 569] on label "No" at bounding box center [545, 569] width 13 height 14
click at [544, 569] on input "No" at bounding box center [548, 566] width 9 height 9
radio input "true"
click at [539, 617] on label "No" at bounding box center [545, 613] width 13 height 14
click at [544, 615] on input "No" at bounding box center [548, 610] width 9 height 9
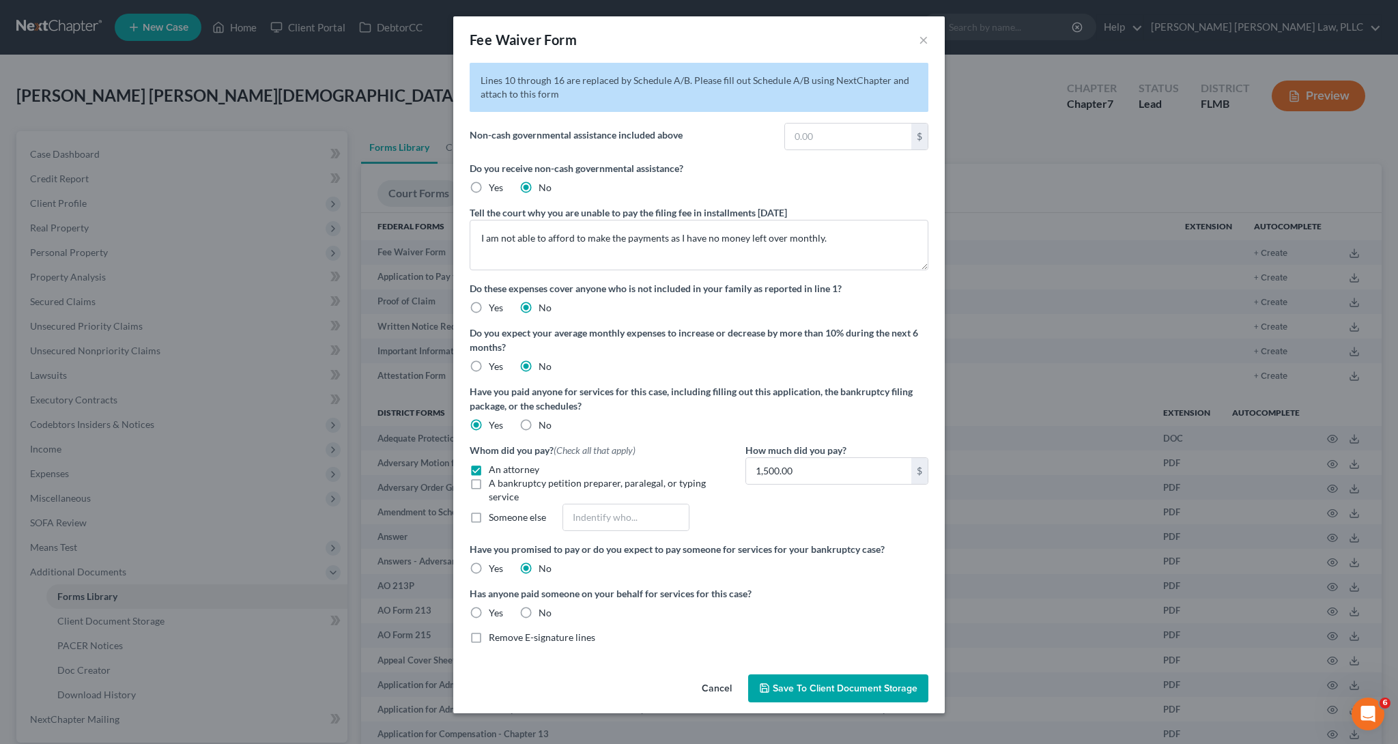
radio input "true"
click at [585, 648] on div "Lines 10 through 16 are replaced by Schedule A/B. Please fill out Schedule A/B …" at bounding box center [699, 366] width 492 height 606
click at [593, 641] on span "Remove E-signature lines" at bounding box center [542, 638] width 107 height 12
click at [503, 640] on input "Remove E-signature lines" at bounding box center [498, 635] width 9 height 9
checkbox input "true"
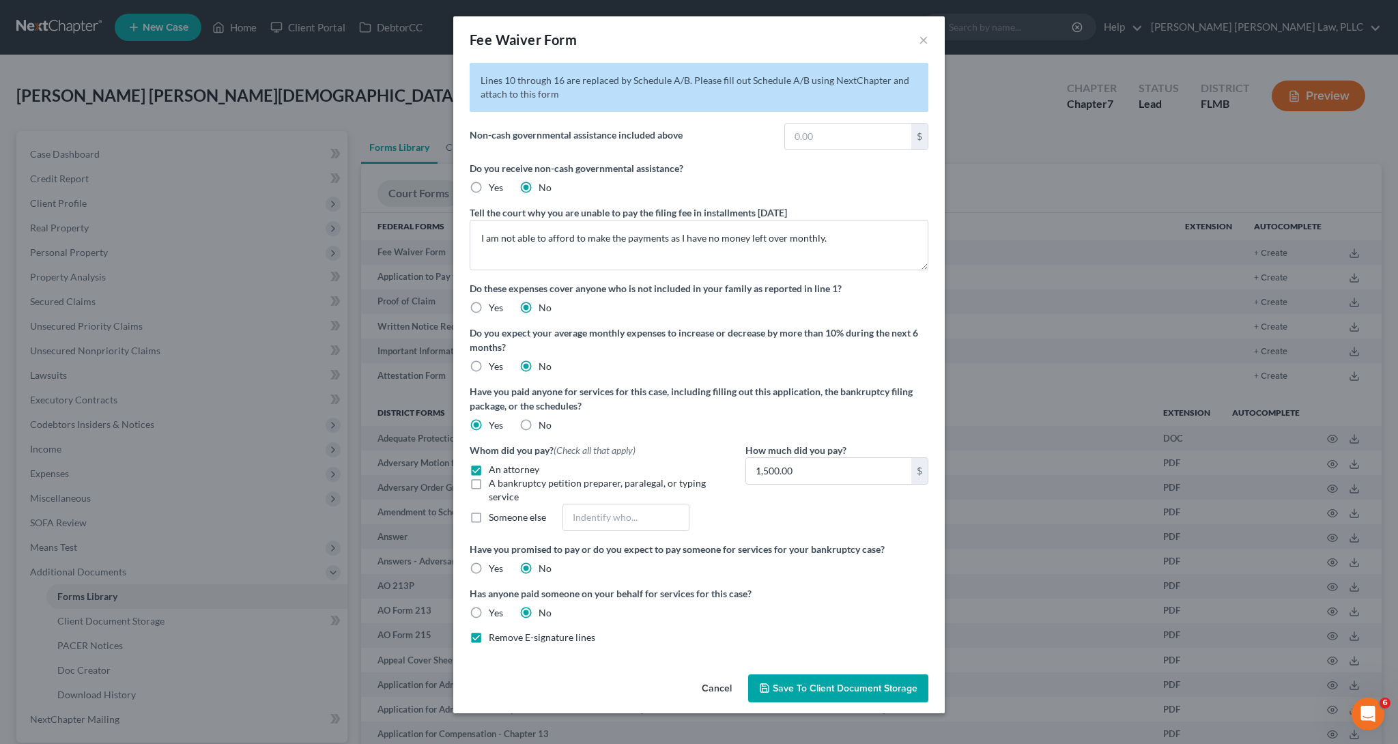
click at [813, 685] on span "Save to Client Document Storage" at bounding box center [845, 689] width 145 height 12
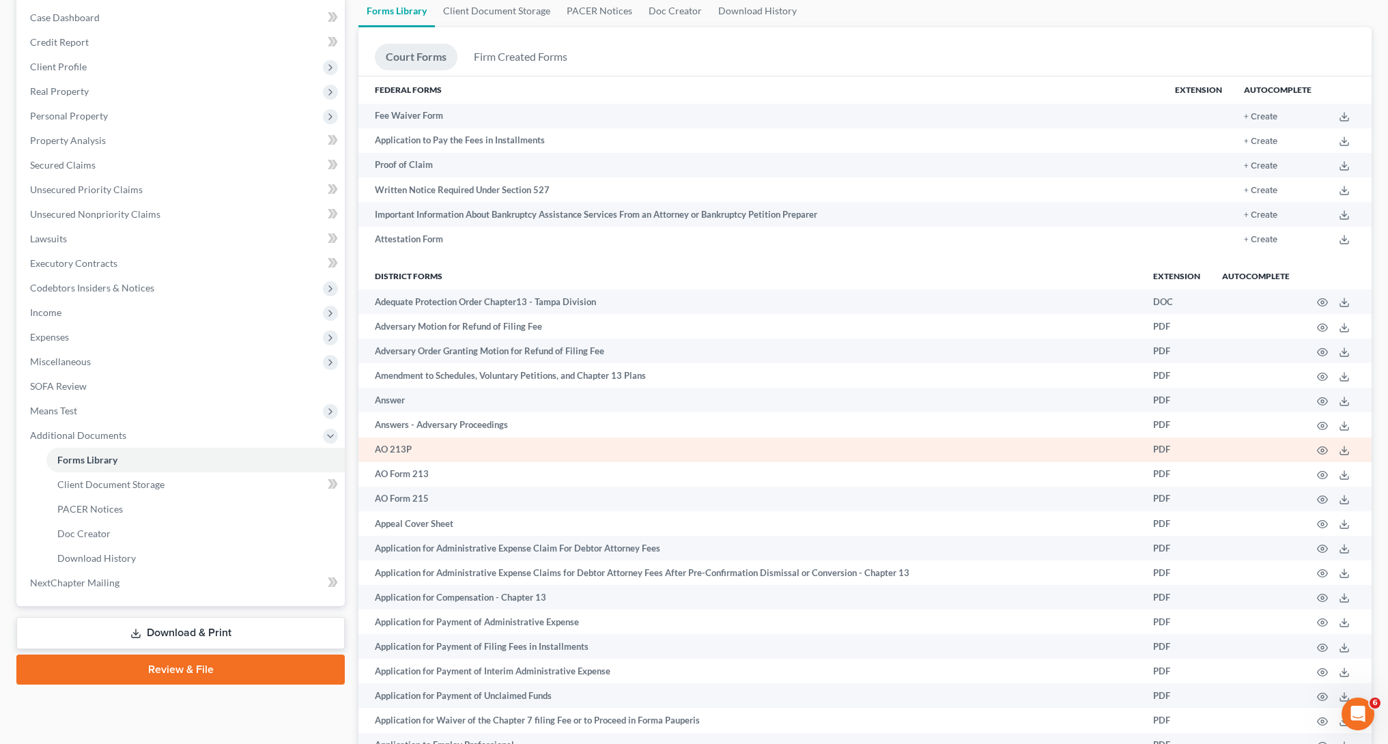
scroll to position [89, 0]
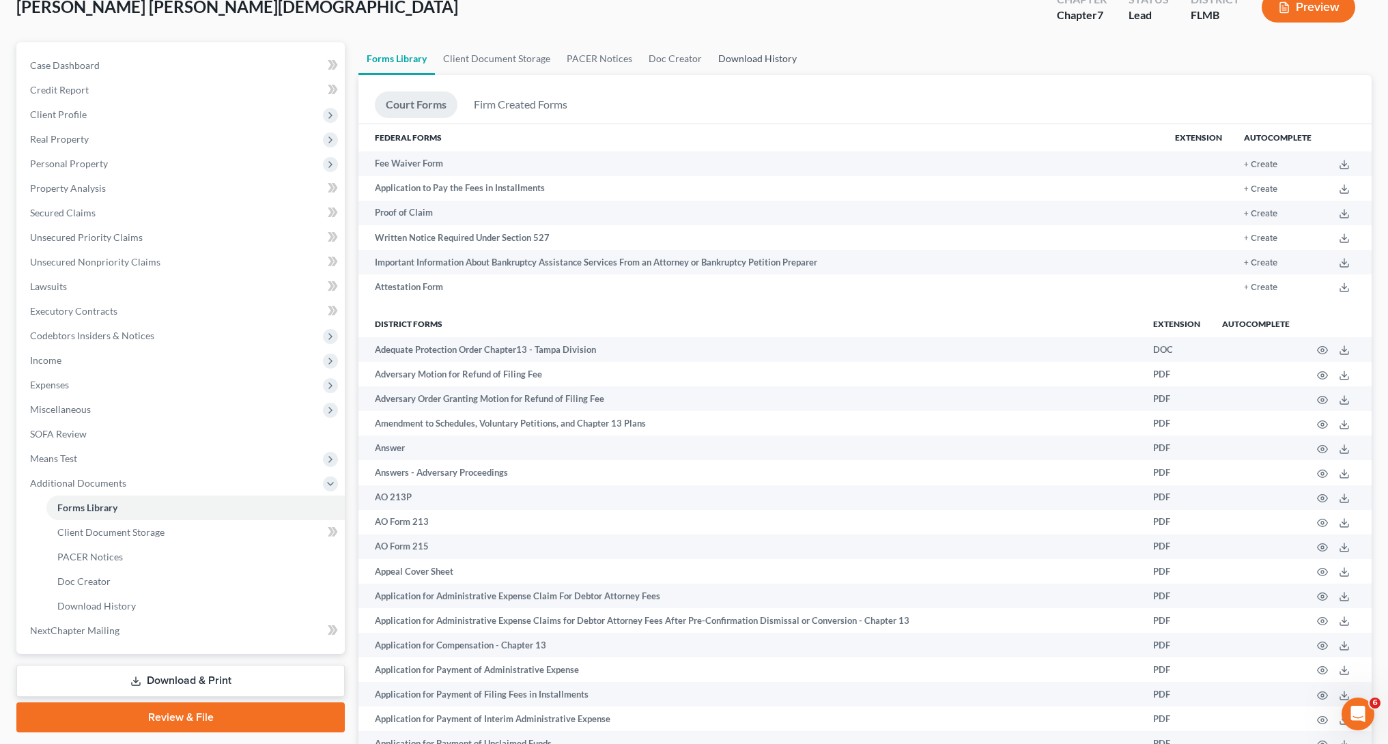
click at [752, 58] on link "Download History" at bounding box center [757, 58] width 95 height 33
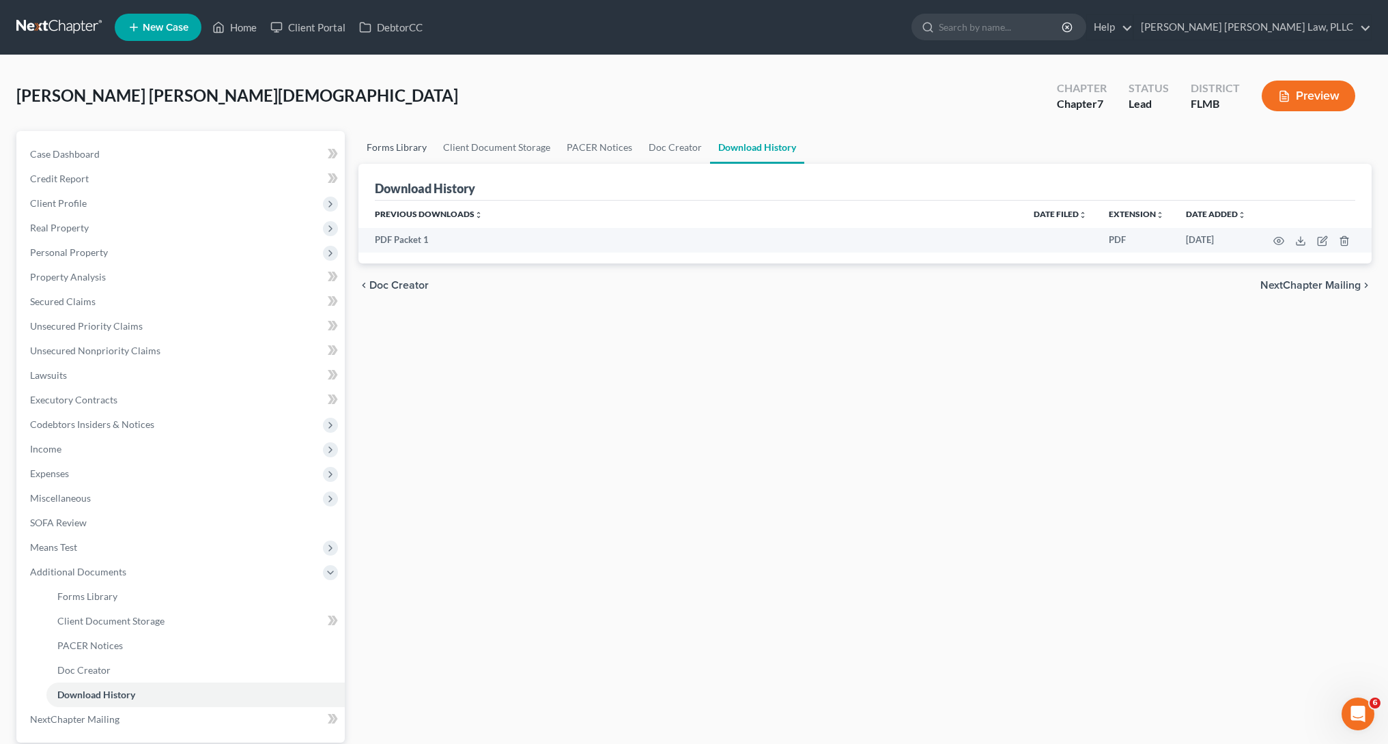
click at [411, 151] on link "Forms Library" at bounding box center [396, 147] width 76 height 33
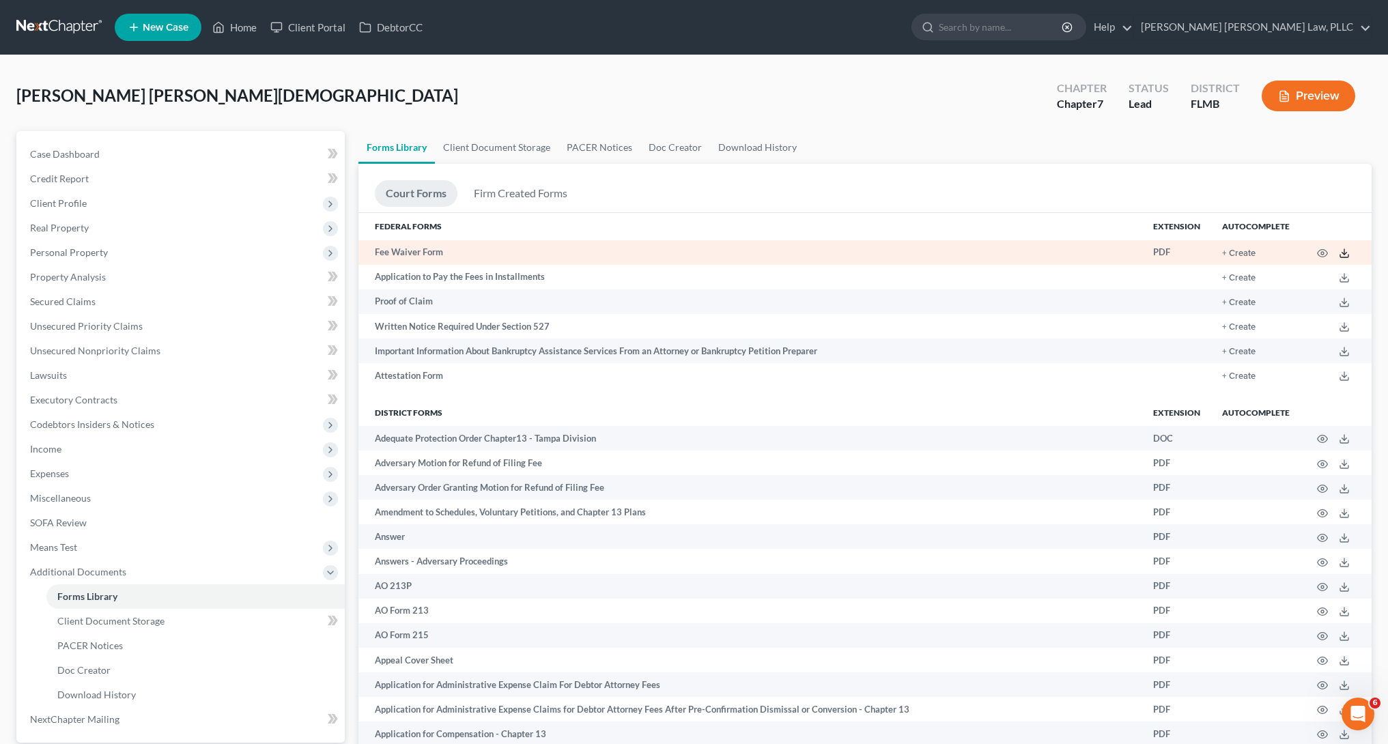
click at [1344, 255] on icon at bounding box center [1344, 253] width 11 height 11
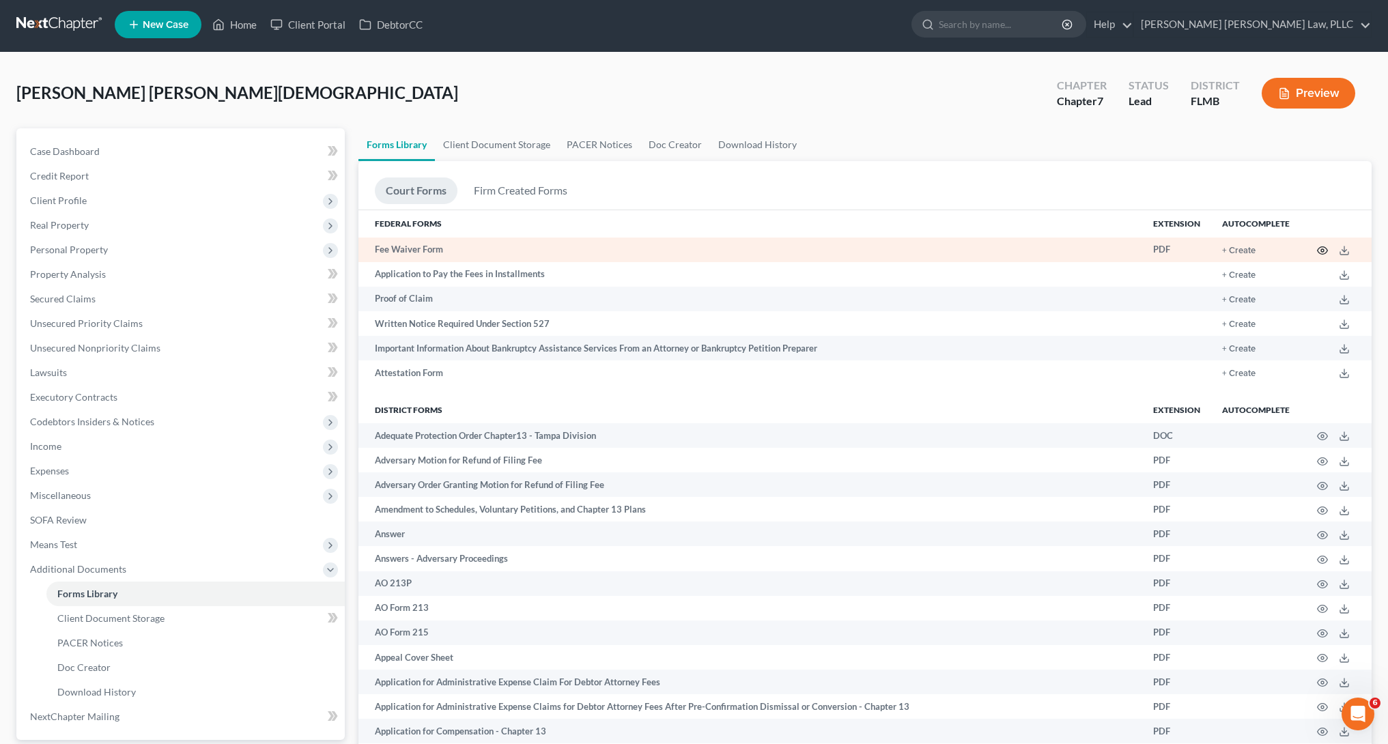
click at [1323, 250] on icon "button" at bounding box center [1322, 250] width 11 height 11
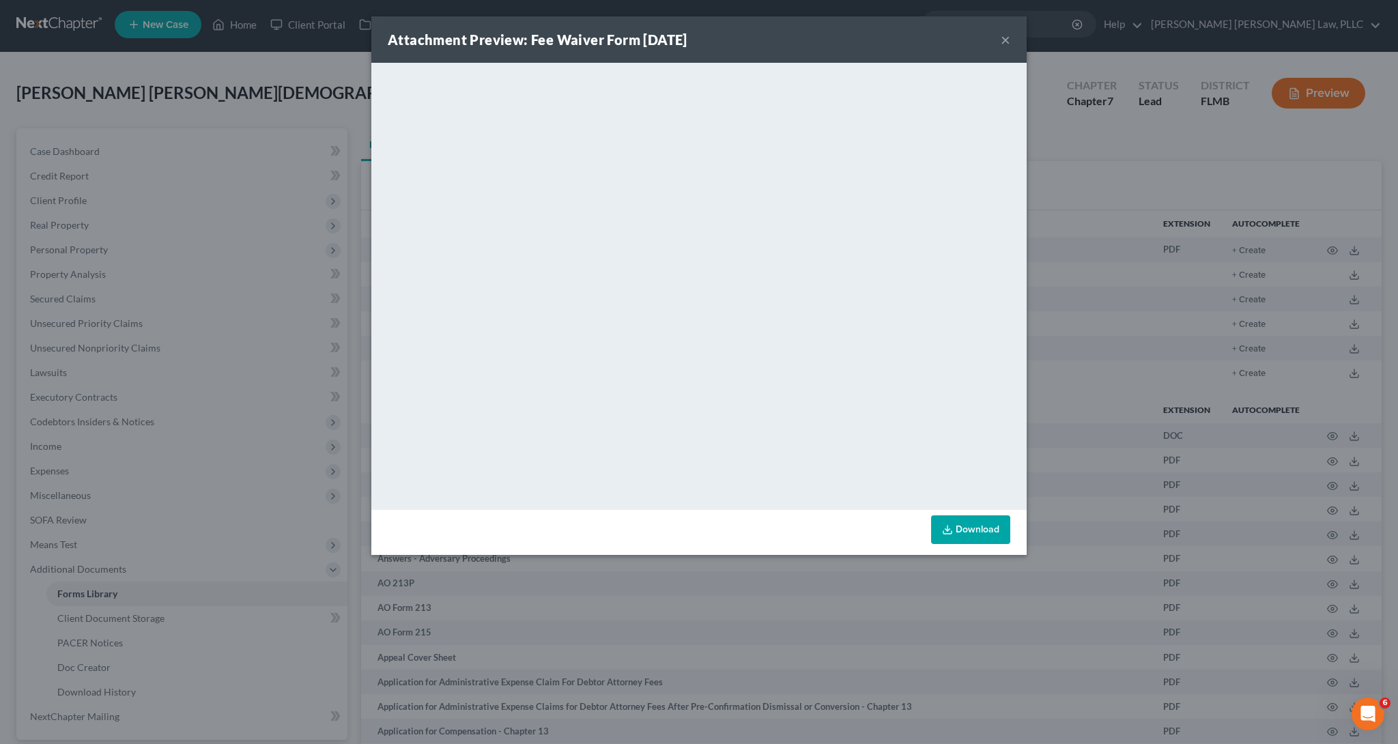
click at [957, 535] on link "Download" at bounding box center [970, 529] width 79 height 29
